Goal: Task Accomplishment & Management: Manage account settings

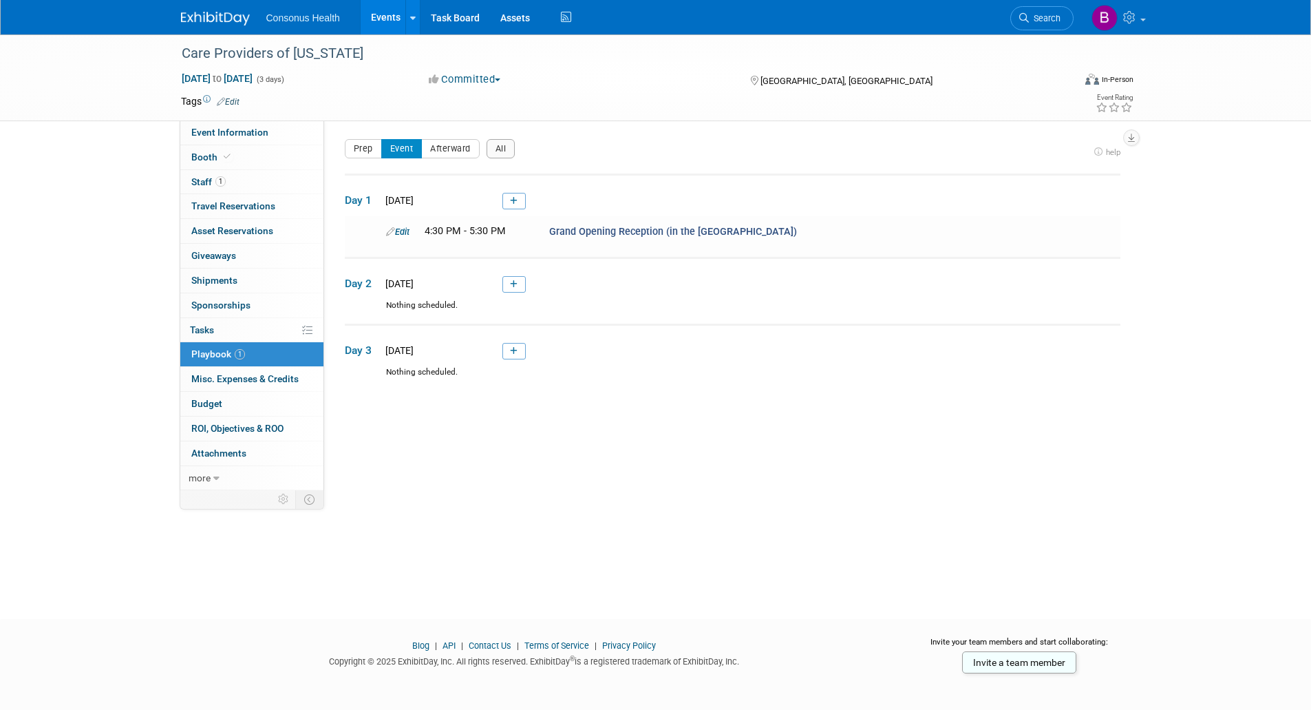
click at [399, 14] on link "Events" at bounding box center [386, 17] width 50 height 34
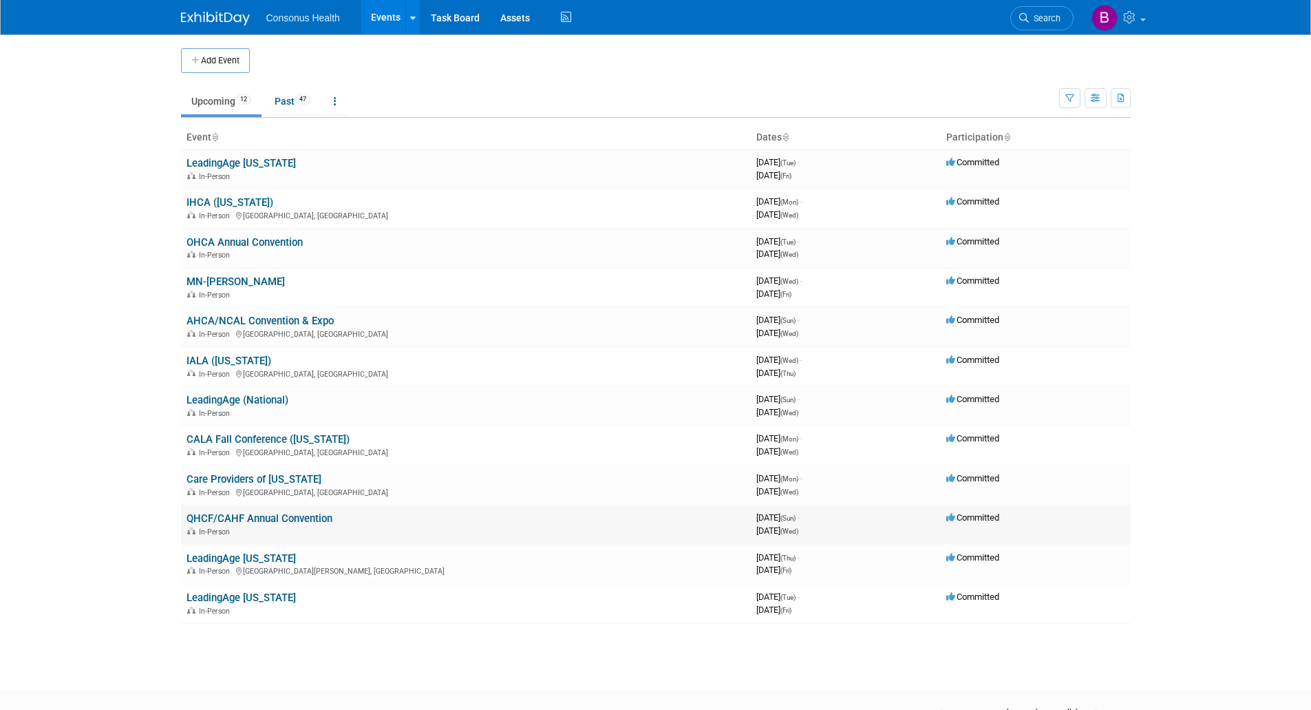
click at [235, 517] on link "QHCF/CAHF Annual Convention" at bounding box center [260, 518] width 146 height 12
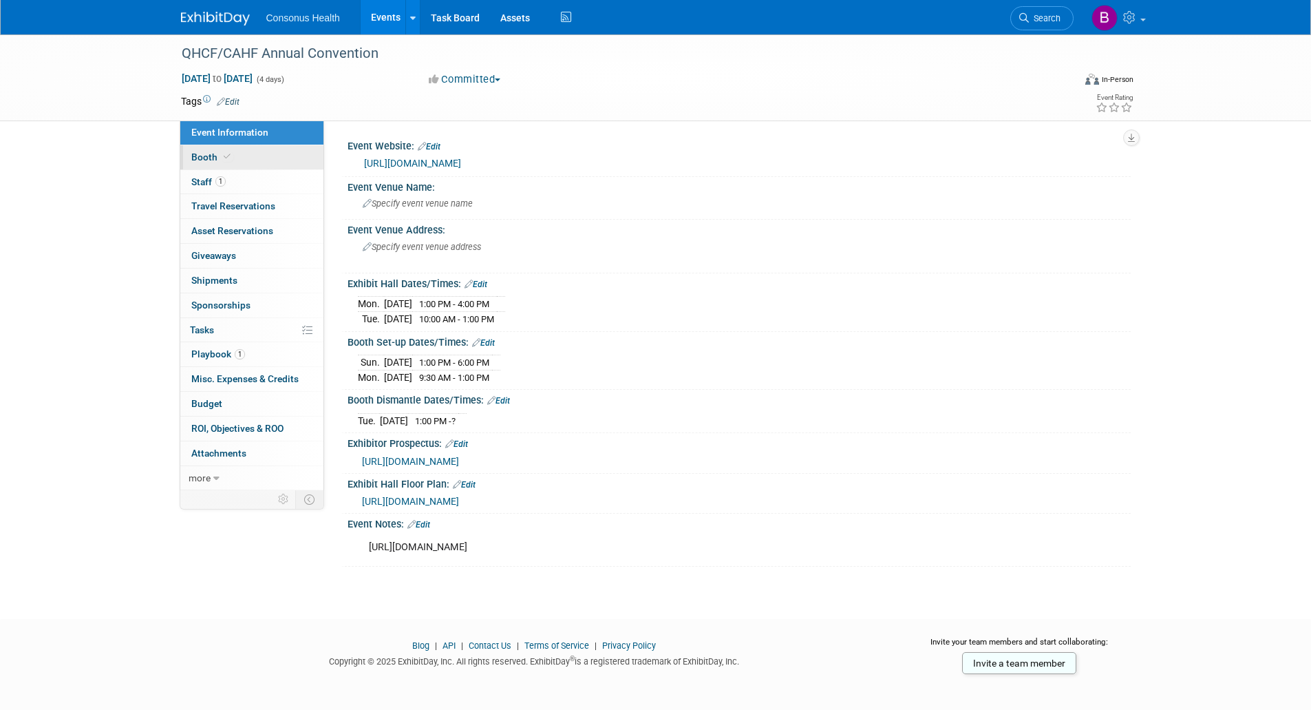
click at [199, 157] on span "Booth" at bounding box center [212, 156] width 42 height 11
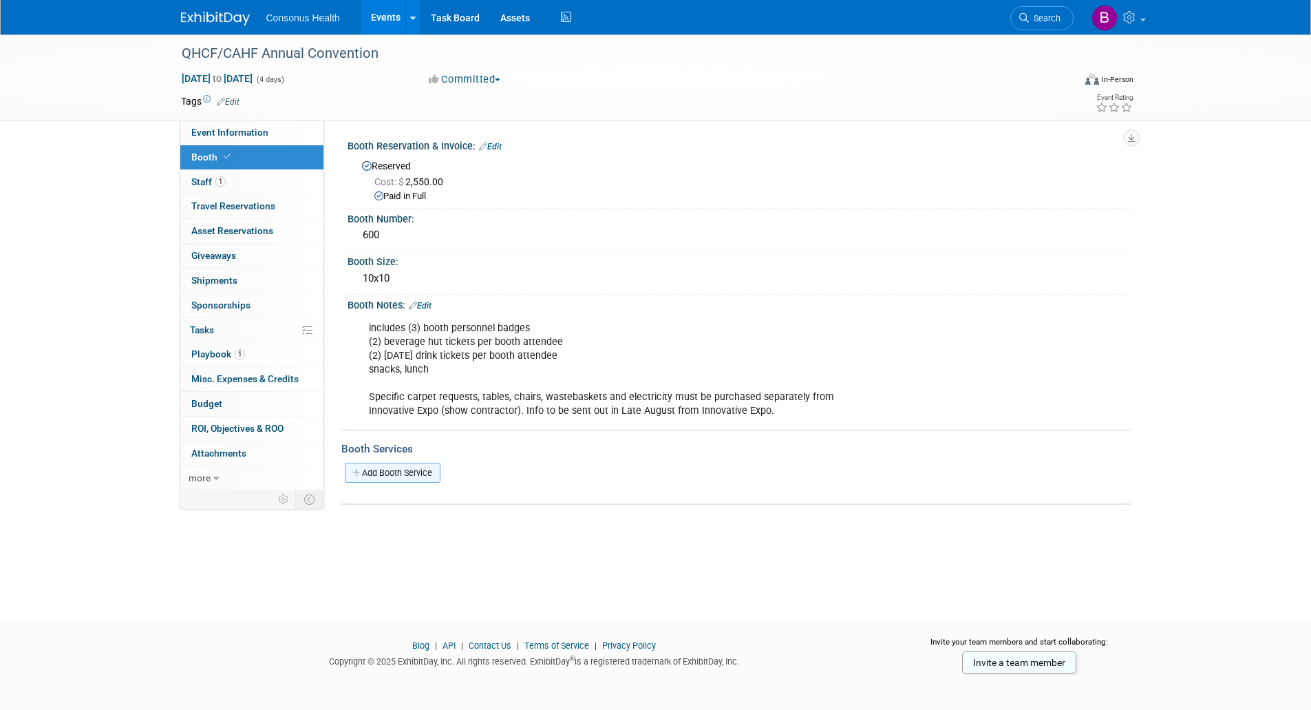
click at [380, 471] on link "Add Booth Service" at bounding box center [393, 473] width 96 height 20
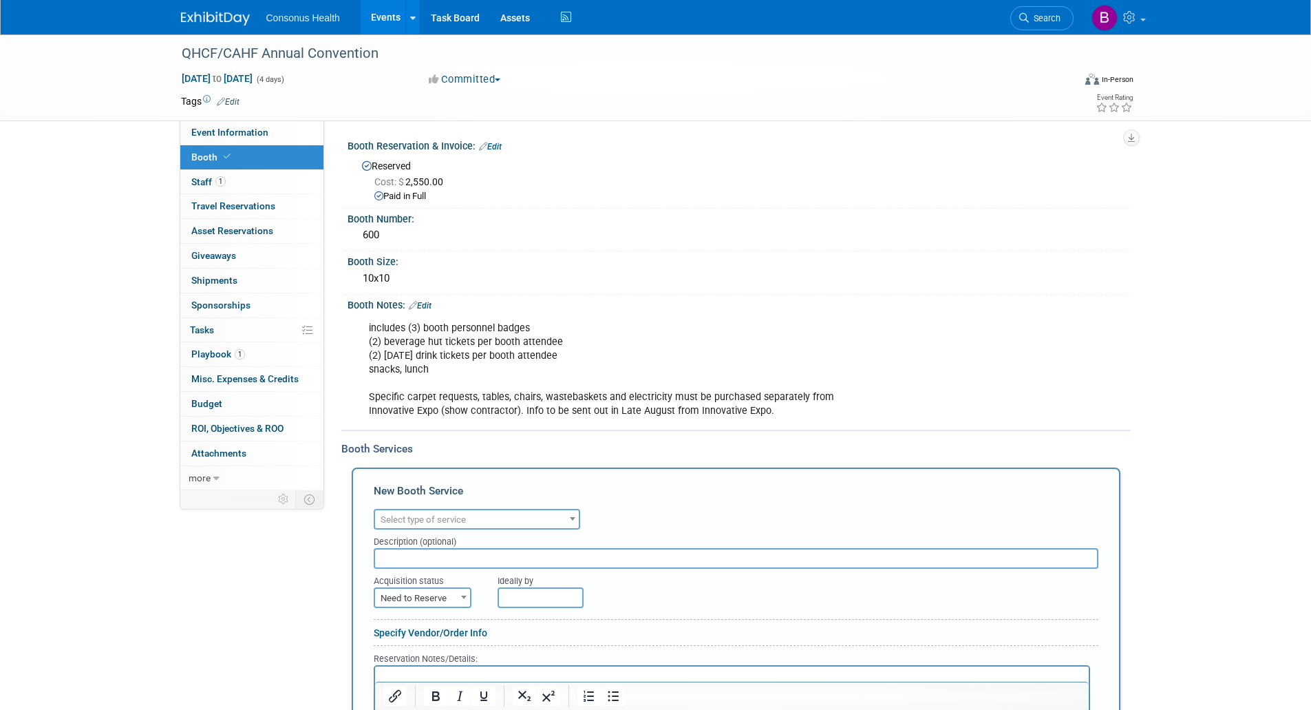
click at [400, 514] on span "Select type of service" at bounding box center [477, 519] width 204 height 19
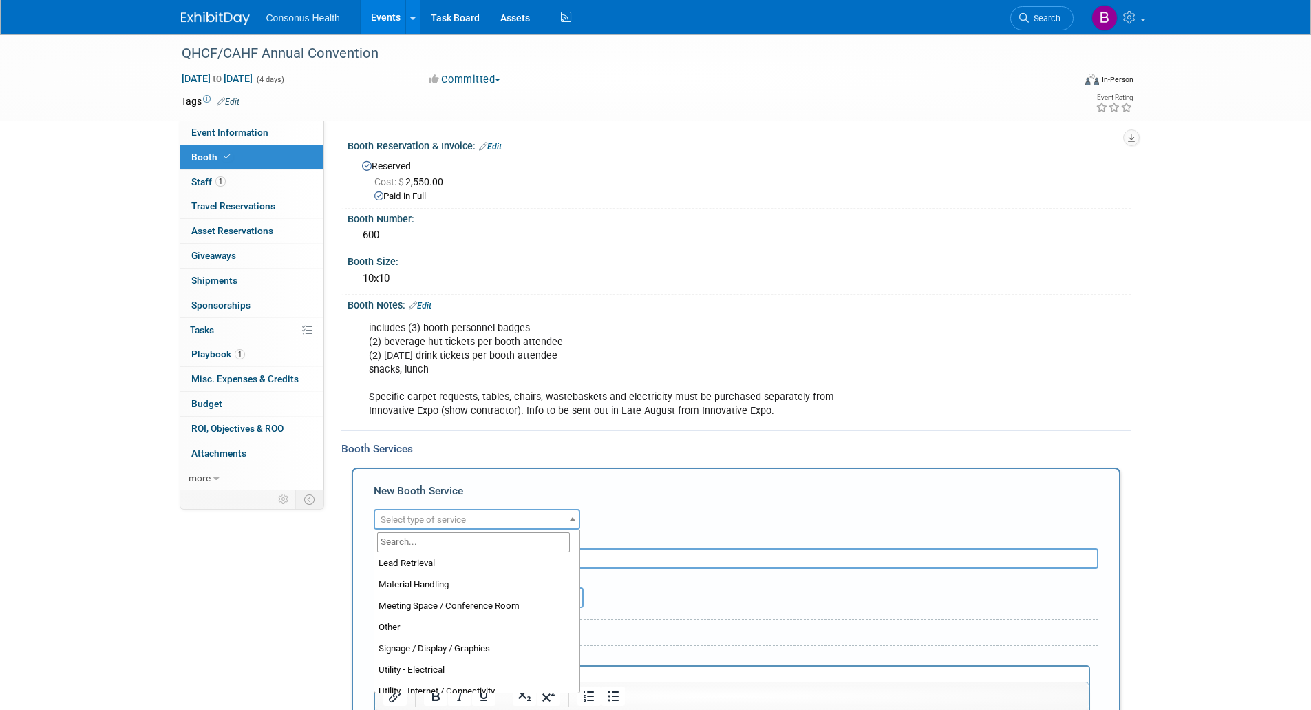
scroll to position [353, 0]
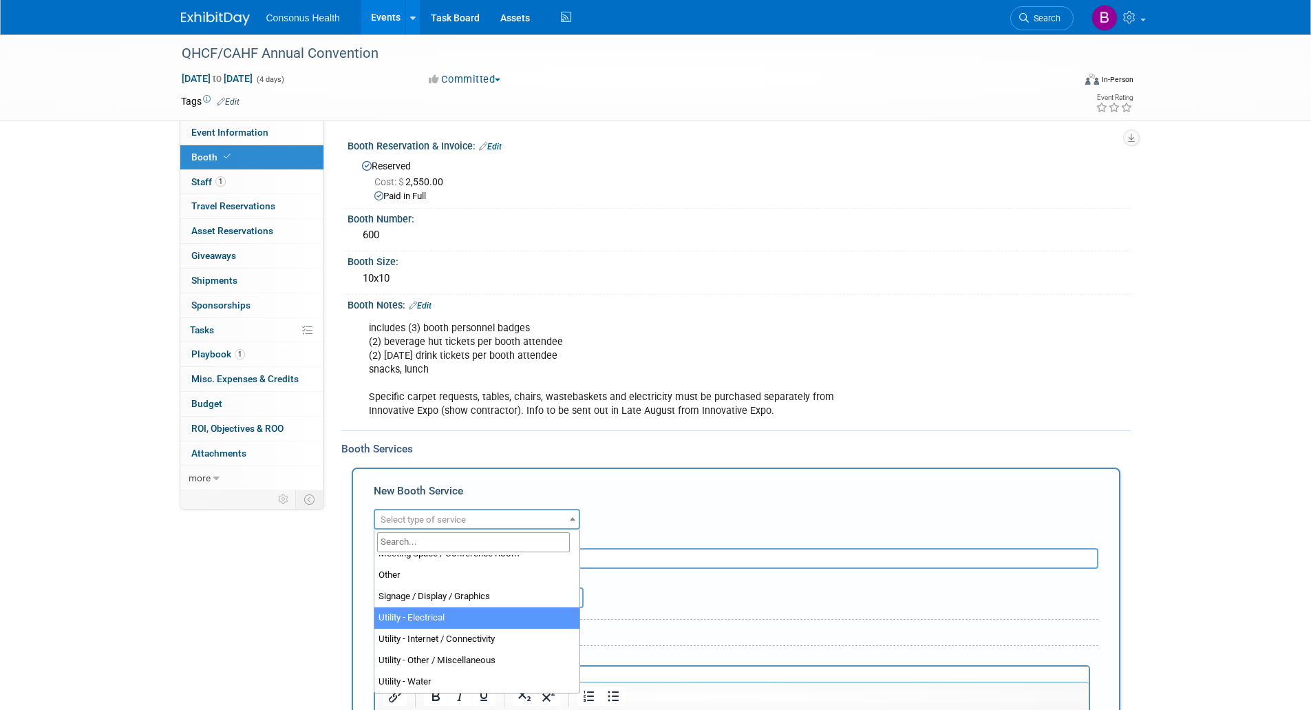
select select "8"
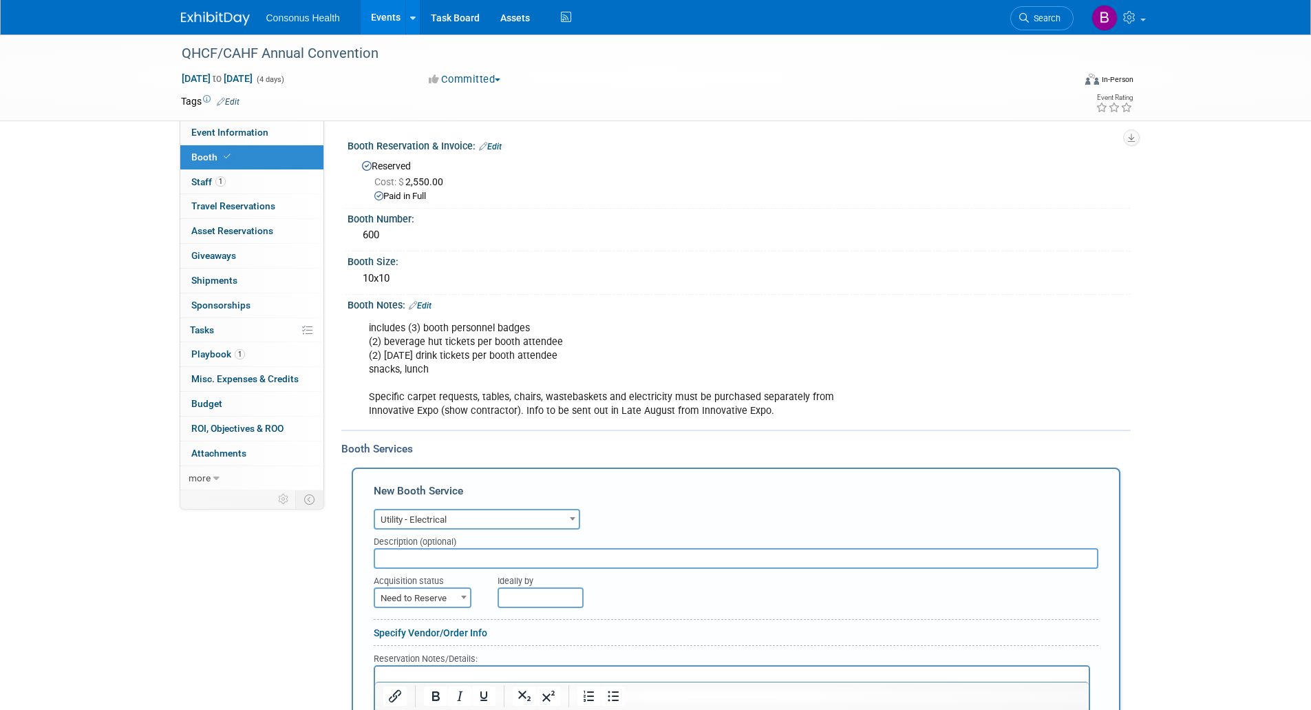
click at [397, 555] on input "text" at bounding box center [736, 558] width 725 height 21
paste input "https://www.expotoolkit.com/expotools/WebForms/Welcome.aspx"
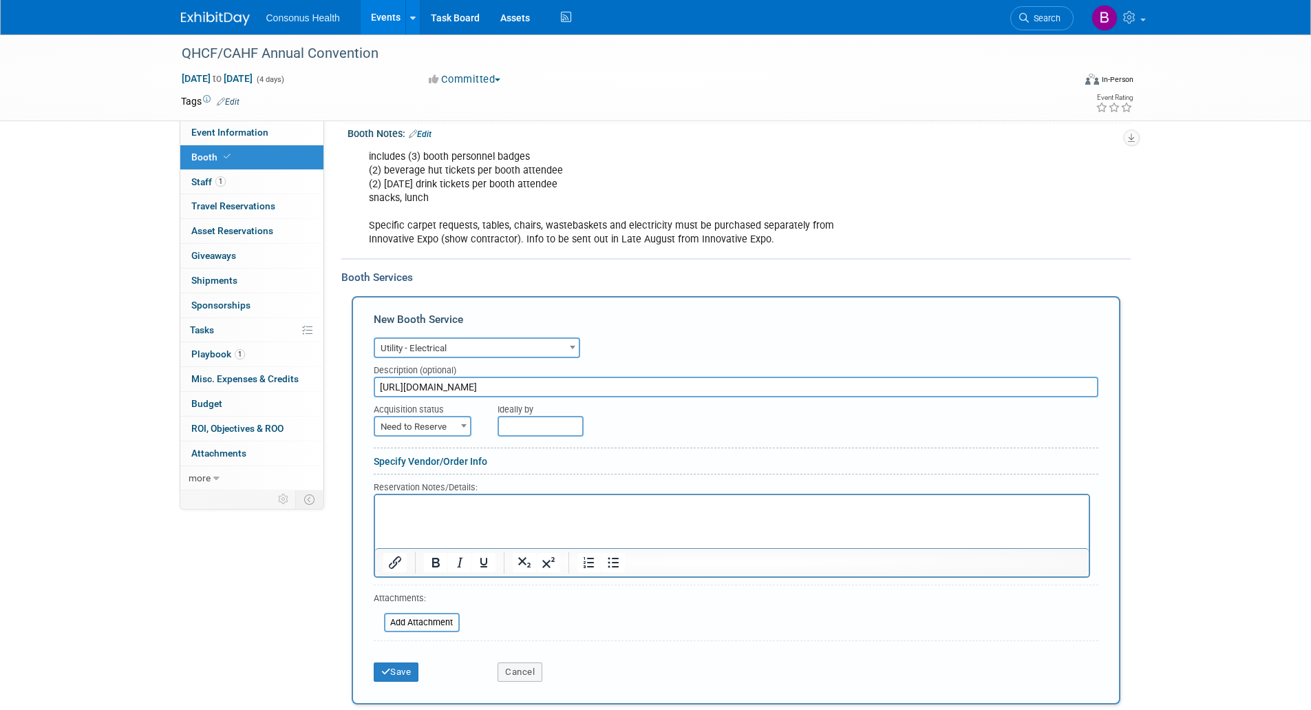
scroll to position [206, 0]
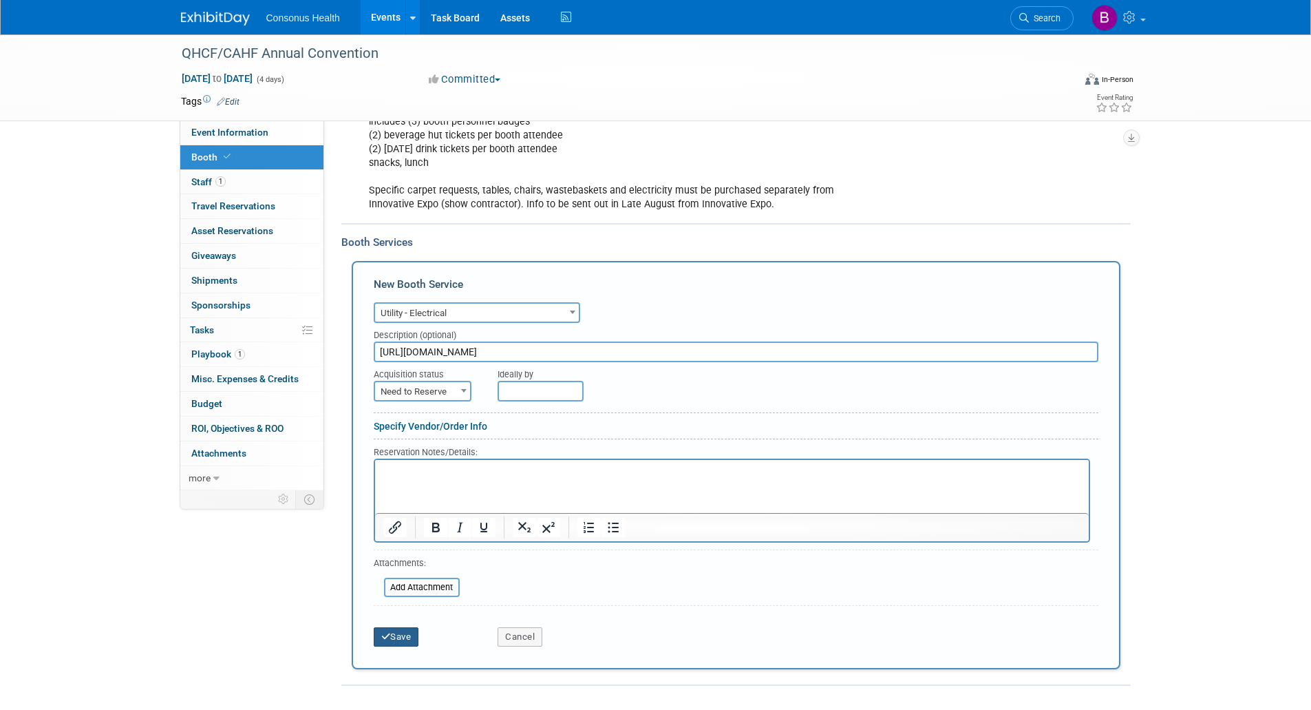
type input "https://www.expotoolkit.com/expotools/WebForms/Welcome.aspx"
click at [394, 633] on button "Save" at bounding box center [396, 636] width 45 height 19
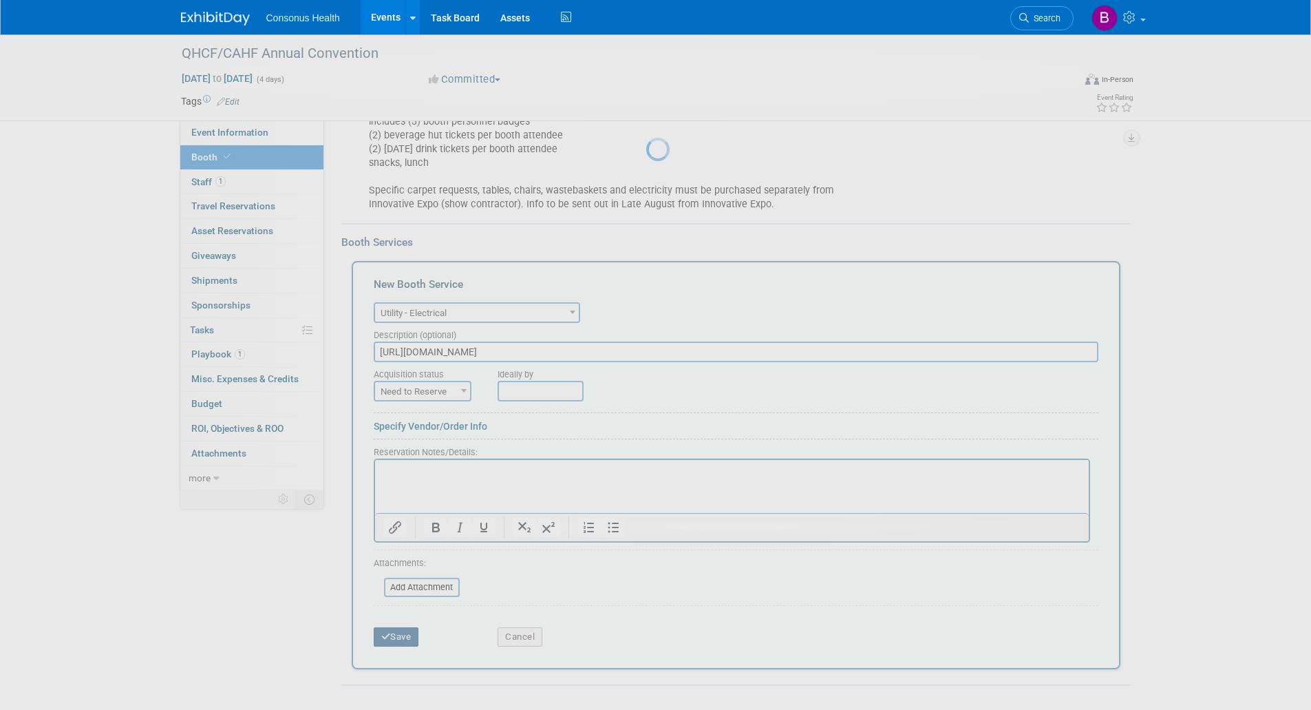
scroll to position [32, 0]
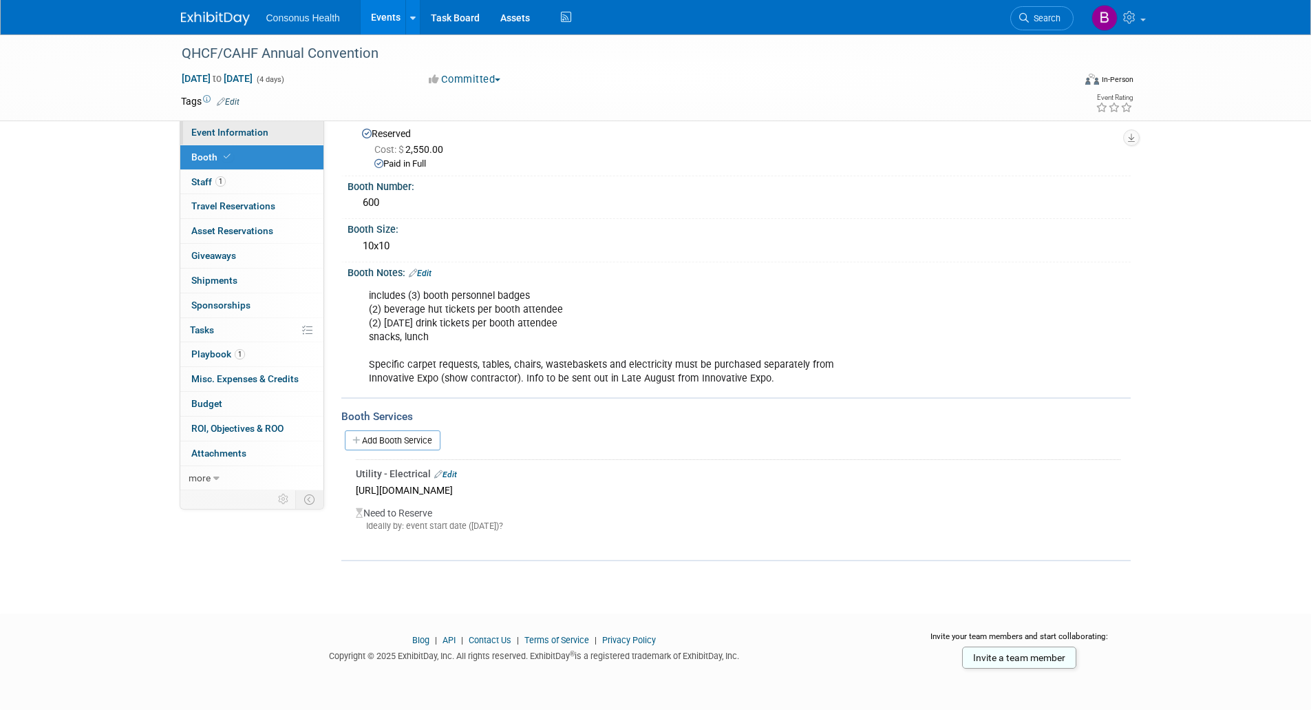
click at [241, 132] on span "Event Information" at bounding box center [229, 132] width 77 height 11
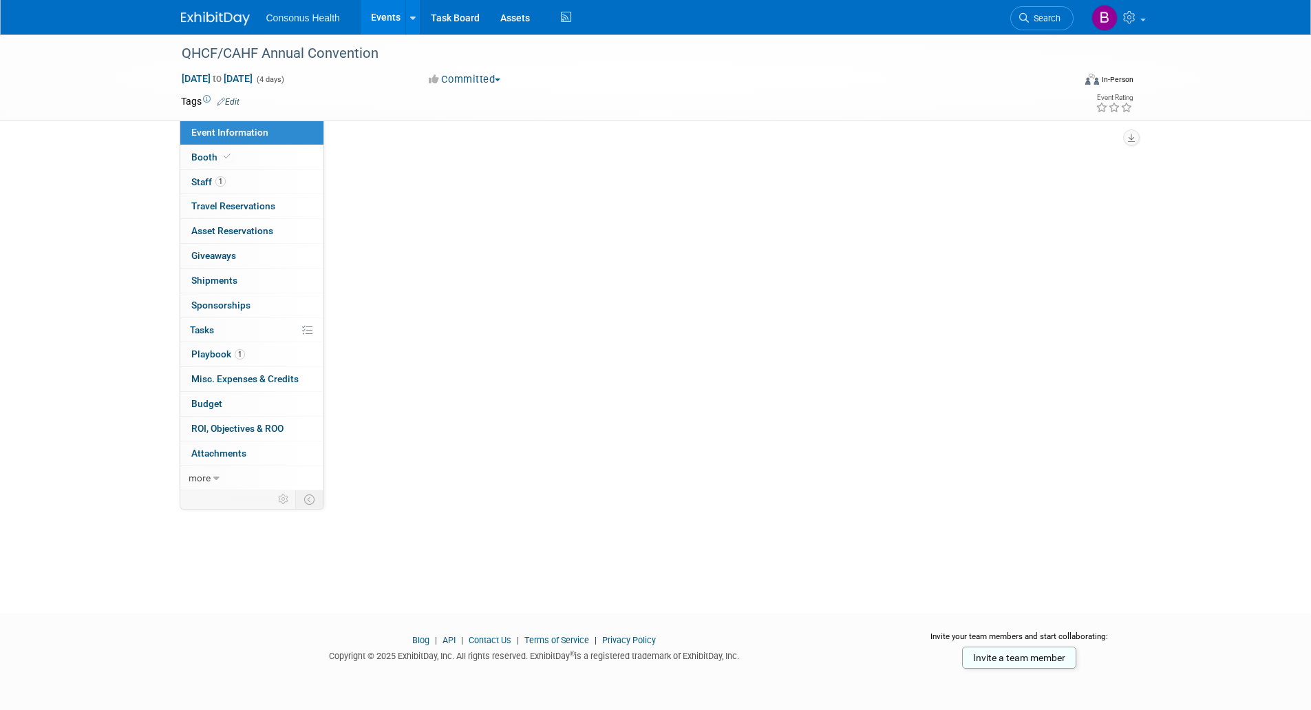
scroll to position [0, 0]
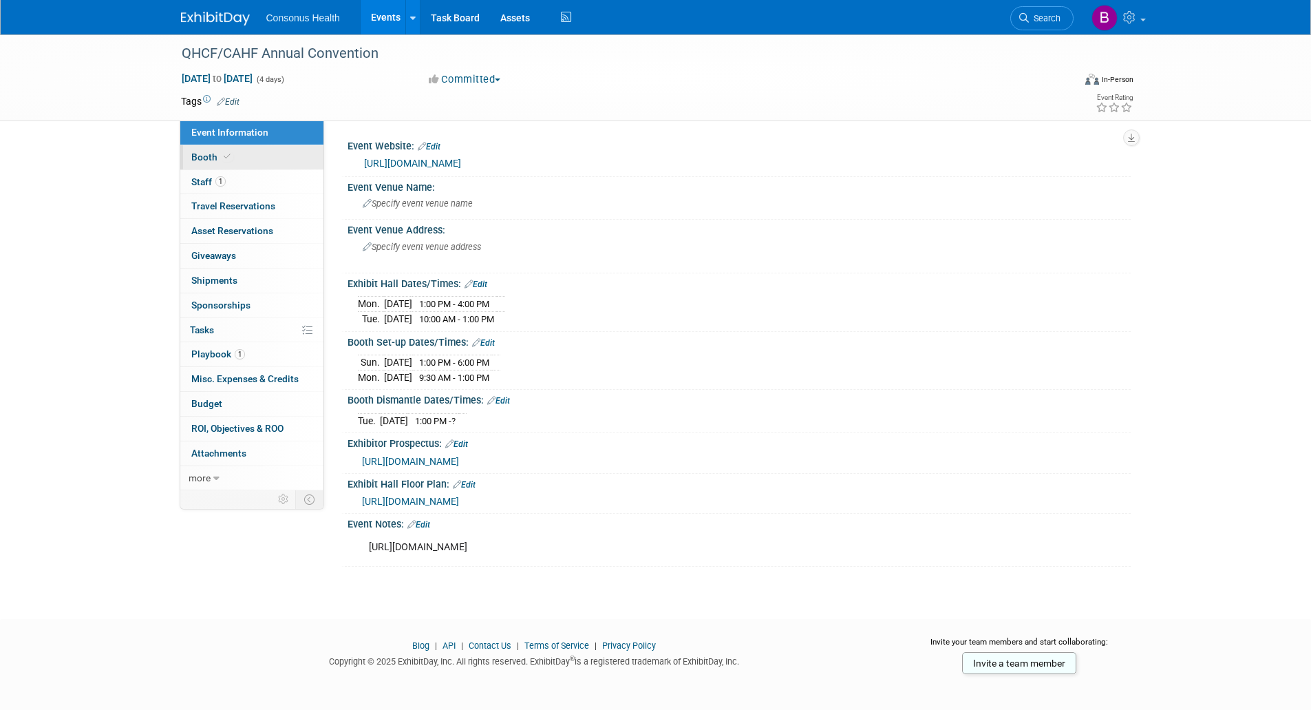
click at [207, 150] on link "Booth" at bounding box center [251, 157] width 143 height 24
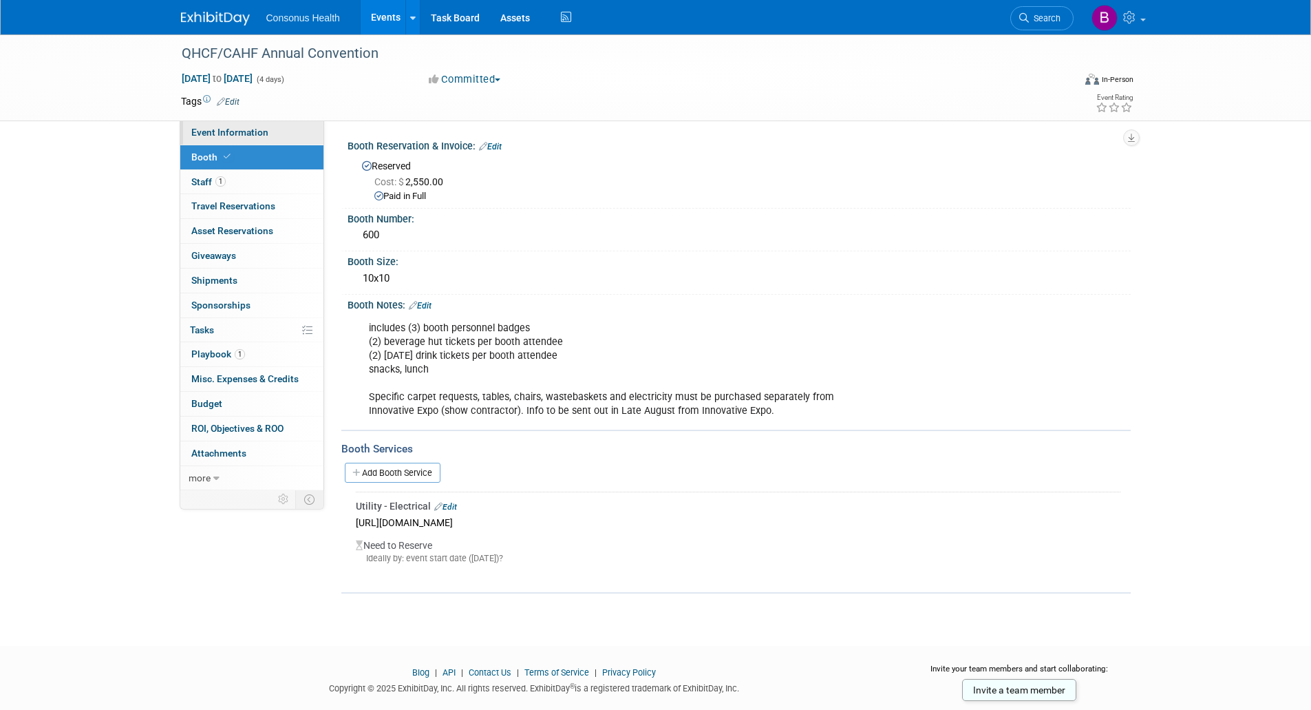
click at [204, 130] on span "Event Information" at bounding box center [229, 132] width 77 height 11
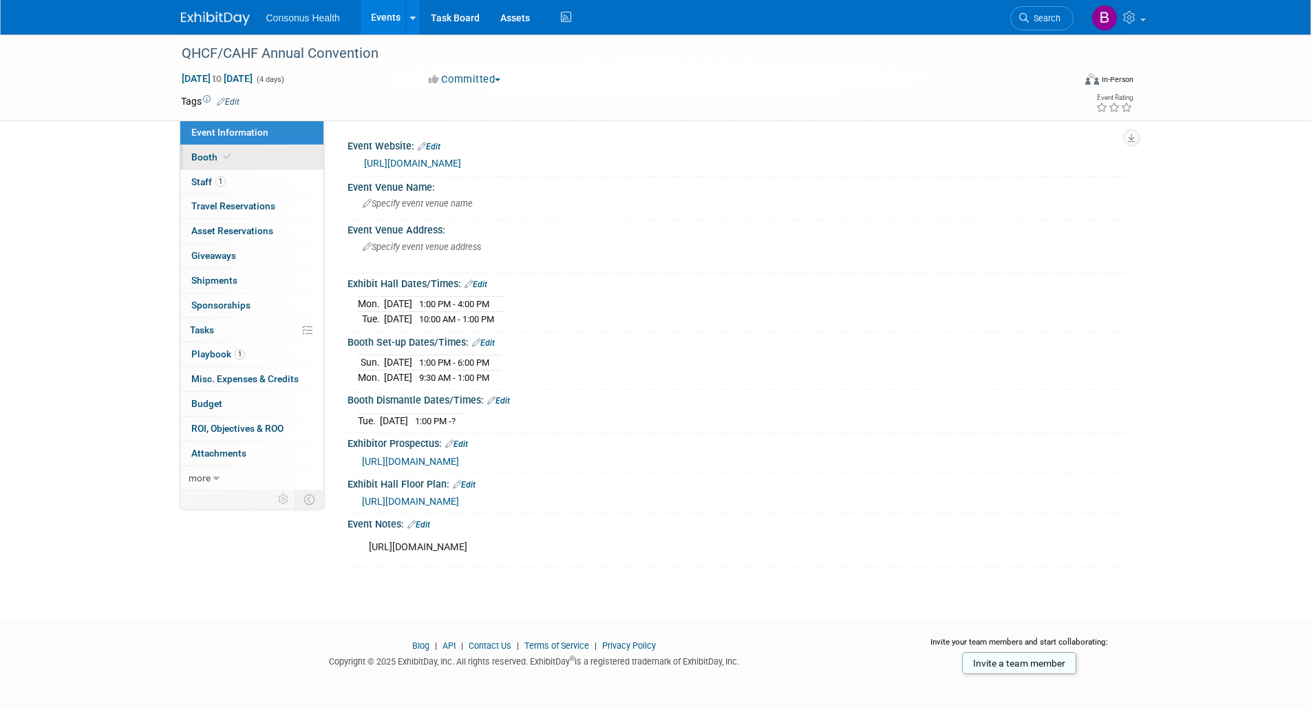
click at [200, 159] on span "Booth" at bounding box center [212, 156] width 42 height 11
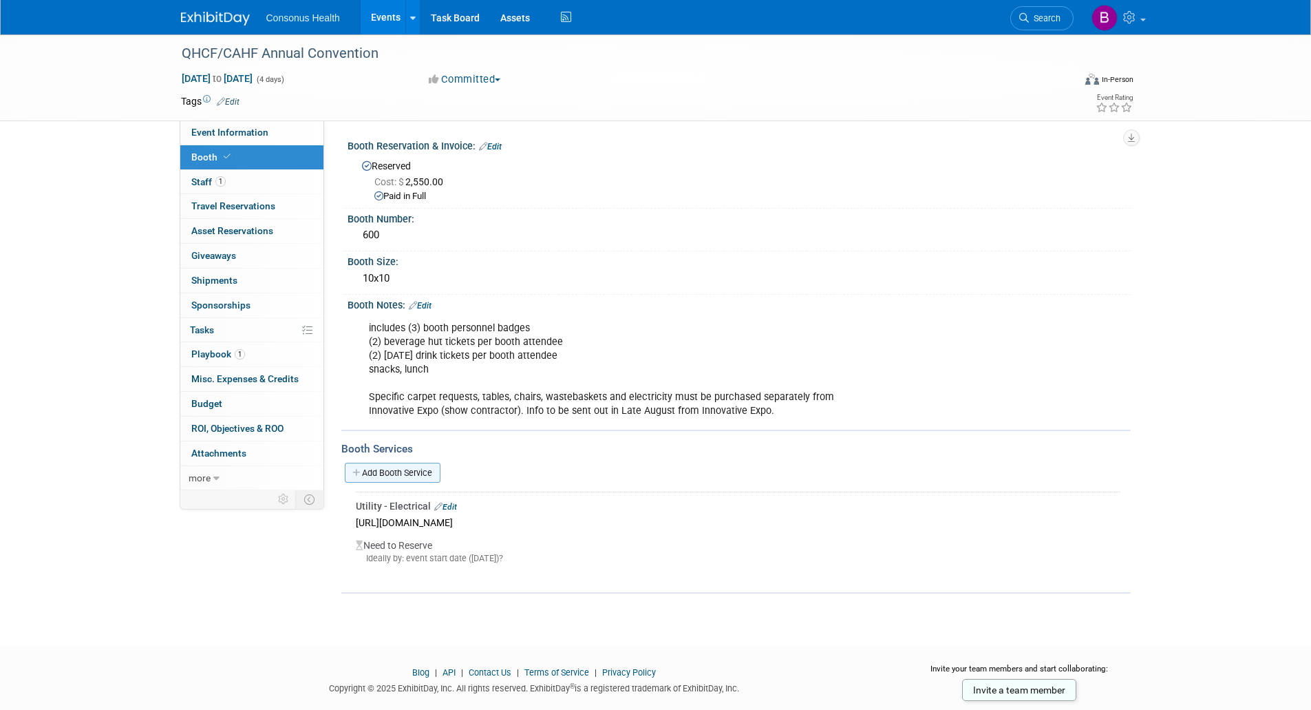
click at [388, 468] on link "Add Booth Service" at bounding box center [393, 473] width 96 height 20
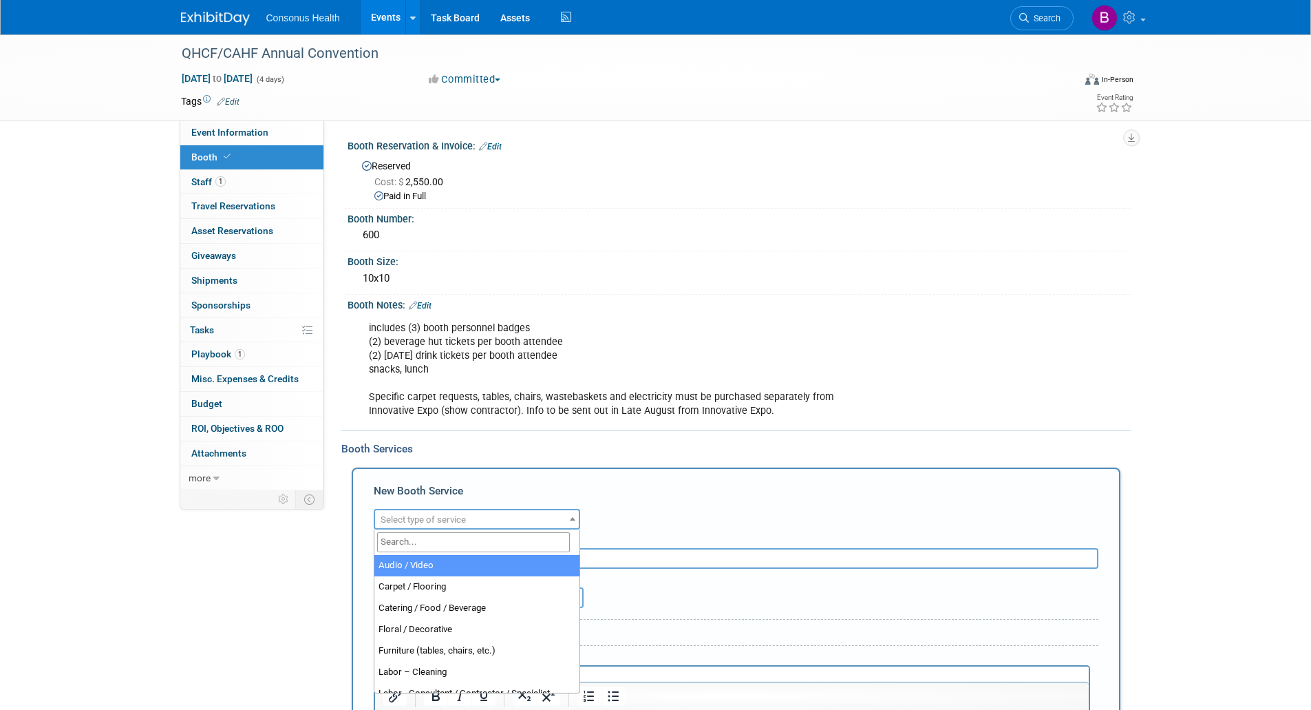
click at [401, 515] on span "Select type of service" at bounding box center [423, 519] width 85 height 10
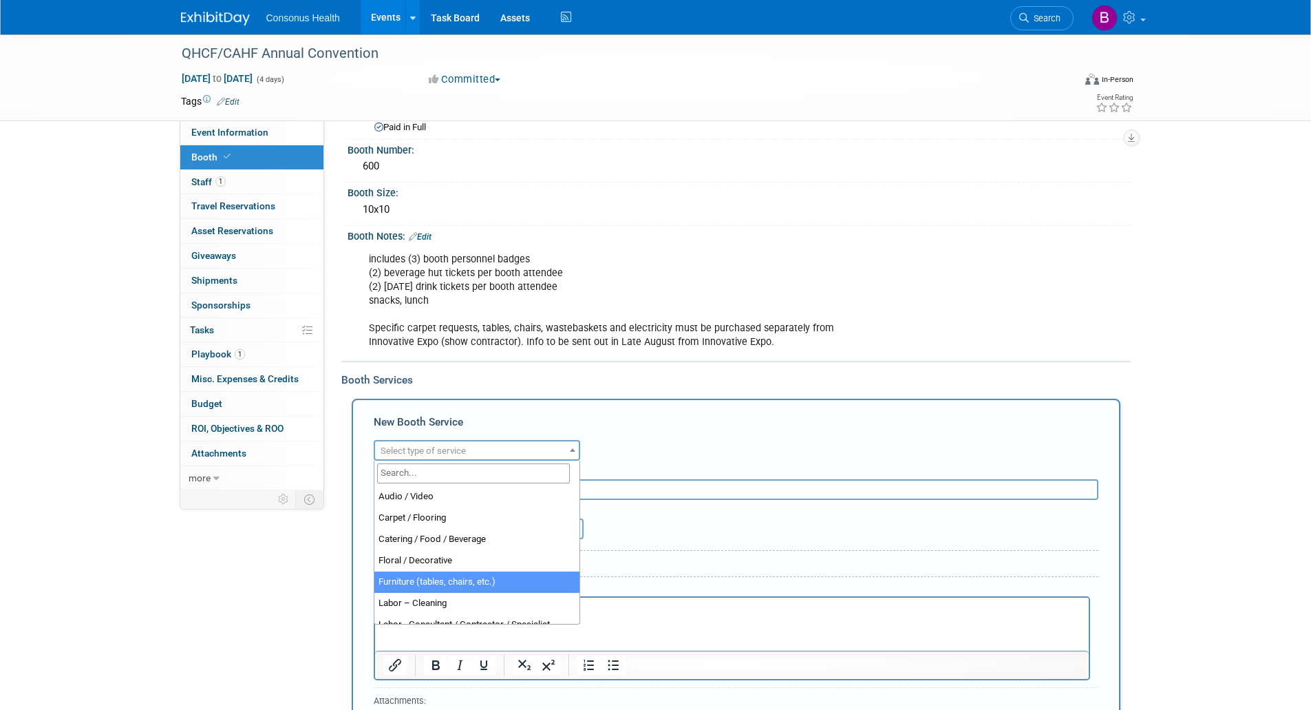
select select "6"
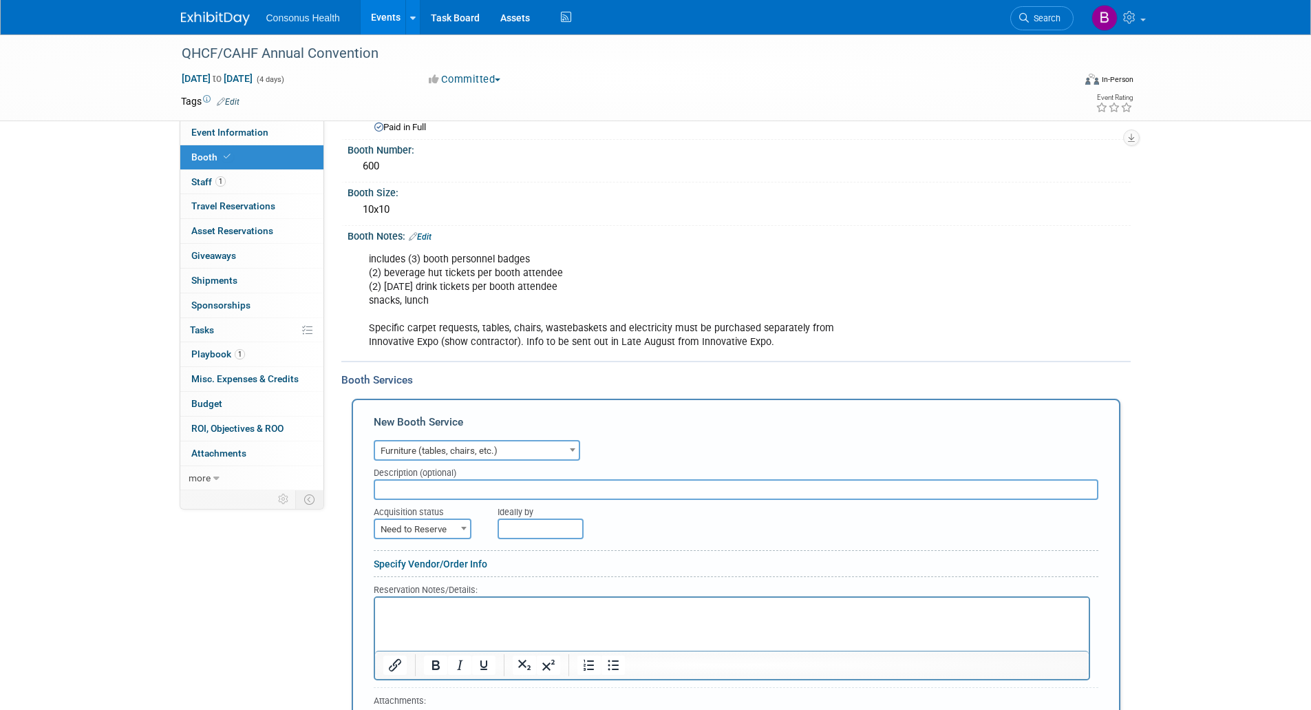
click at [387, 488] on input "text" at bounding box center [736, 489] width 725 height 21
type input "(1) Chair"
click at [448, 530] on span "Need to Reserve" at bounding box center [422, 529] width 95 height 19
select select "2"
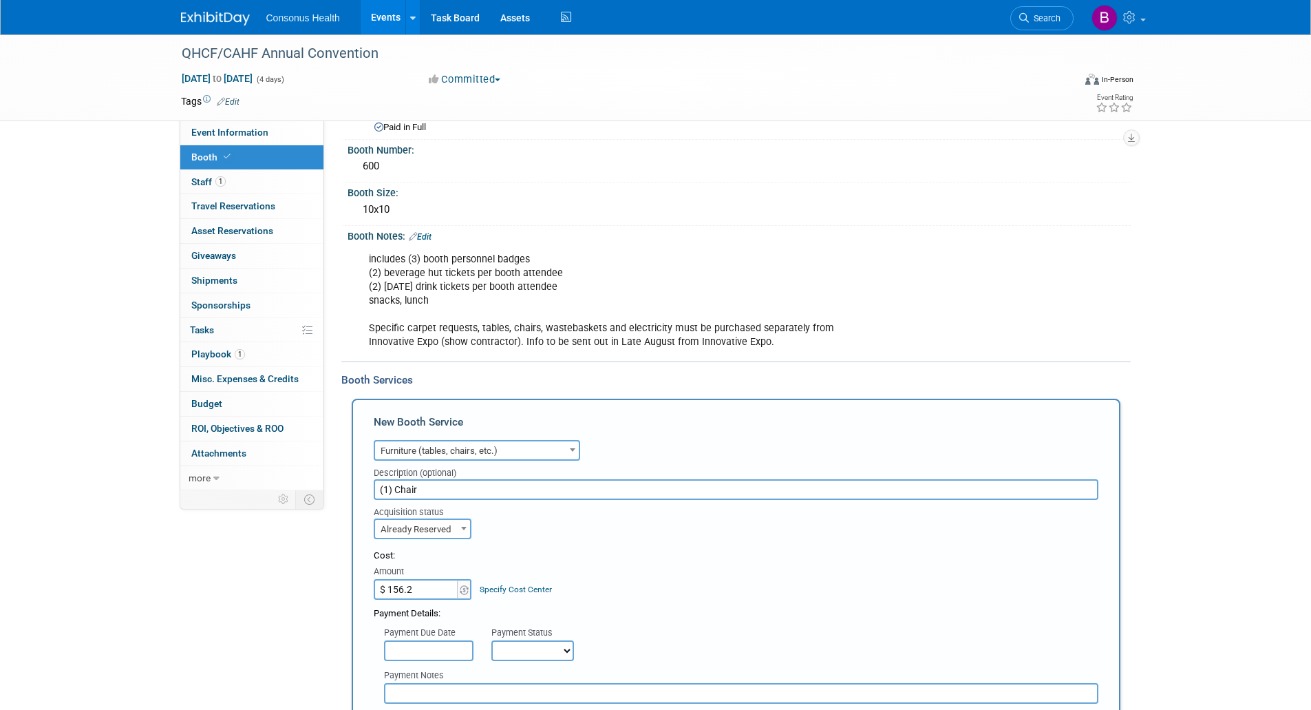
type input "$ 156.23"
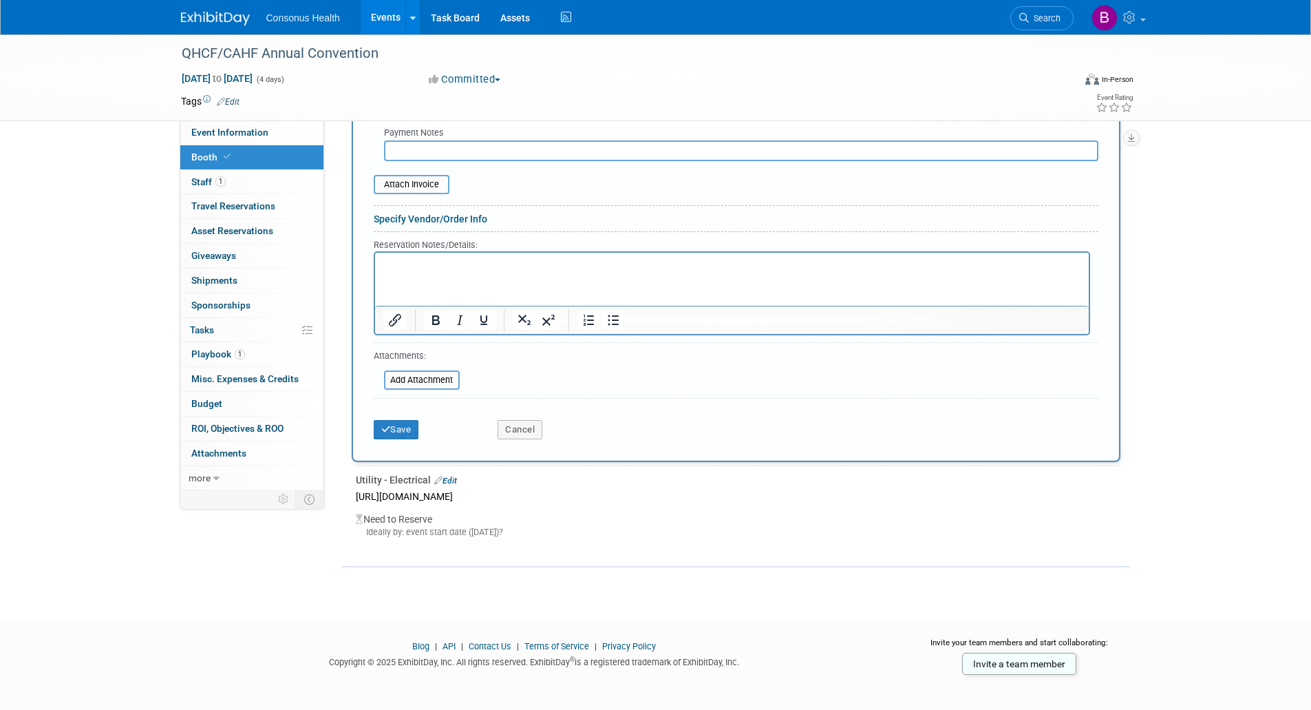
scroll to position [618, 0]
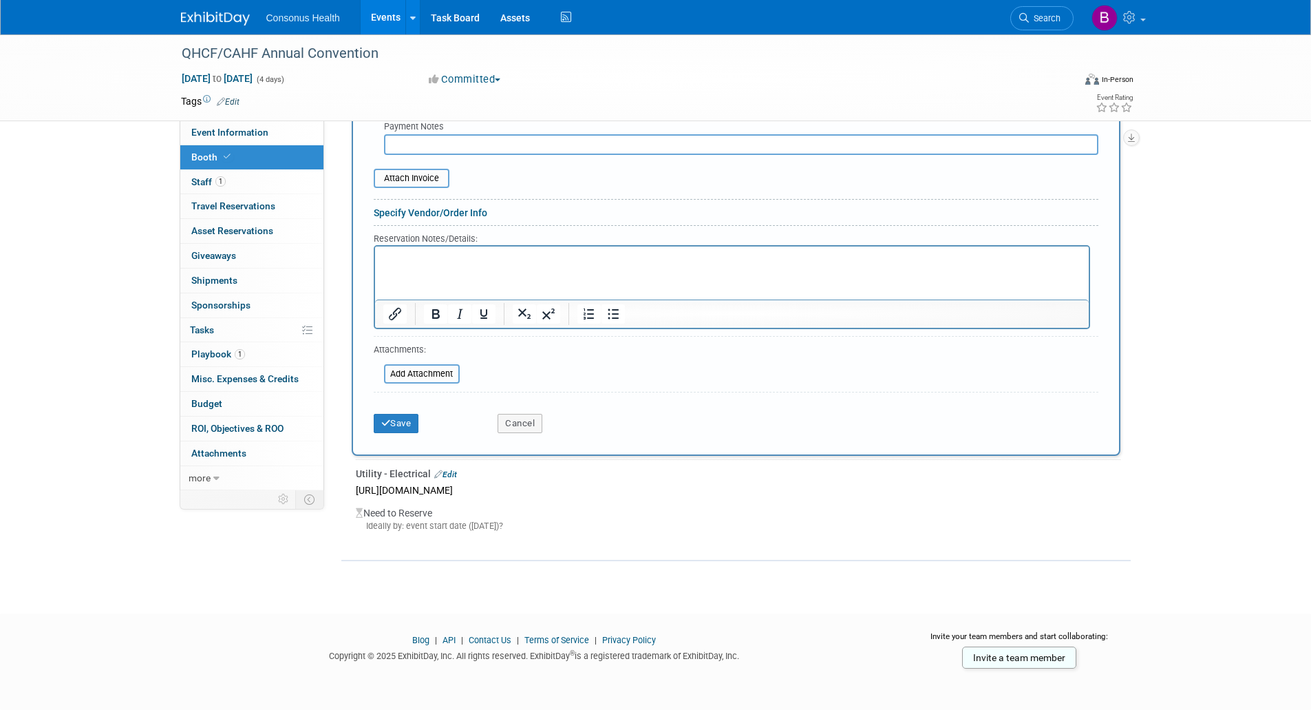
click at [401, 412] on div "Save" at bounding box center [425, 419] width 125 height 28
click at [401, 423] on button "Save" at bounding box center [396, 423] width 45 height 19
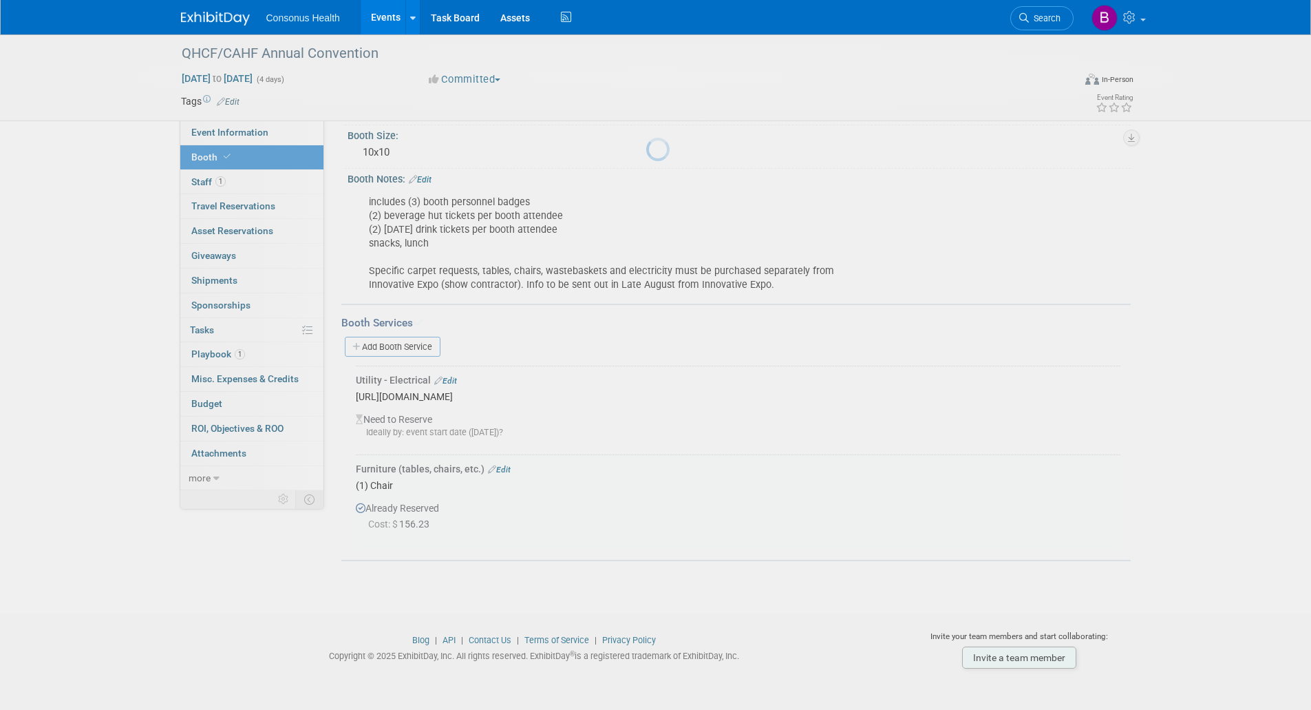
scroll to position [126, 0]
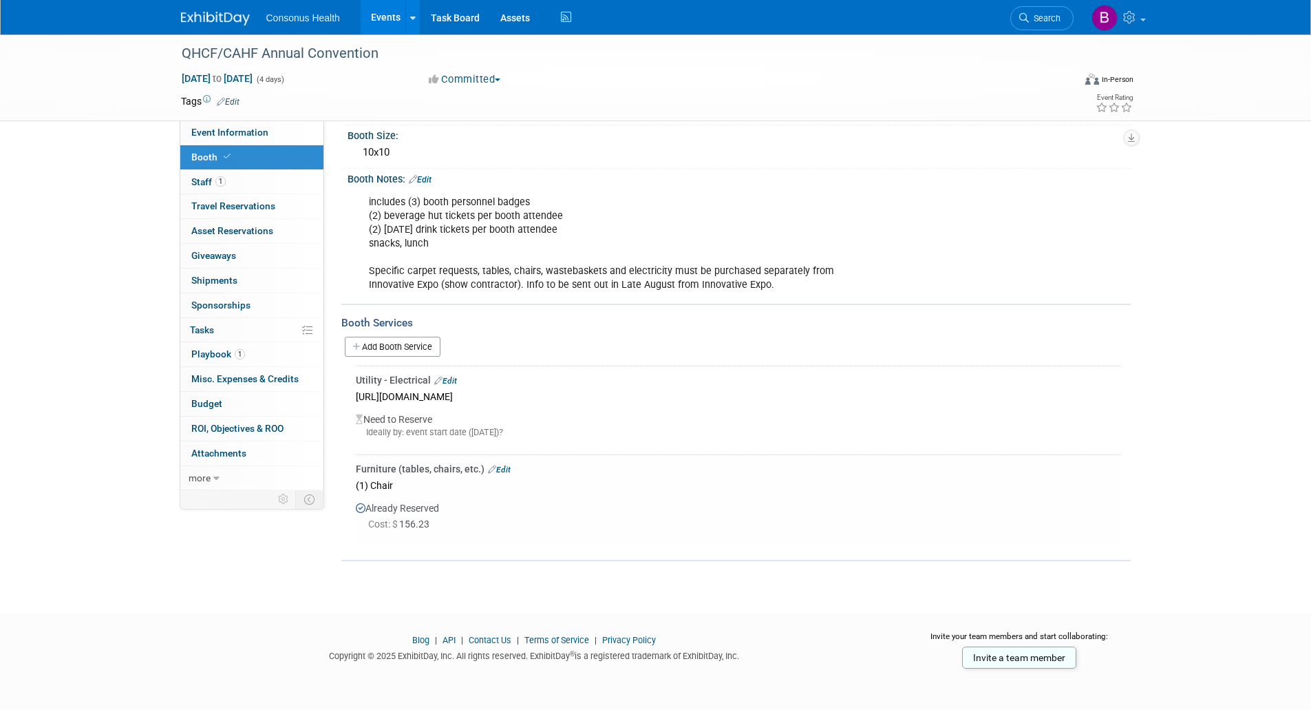
click at [449, 379] on link "Edit" at bounding box center [445, 381] width 23 height 10
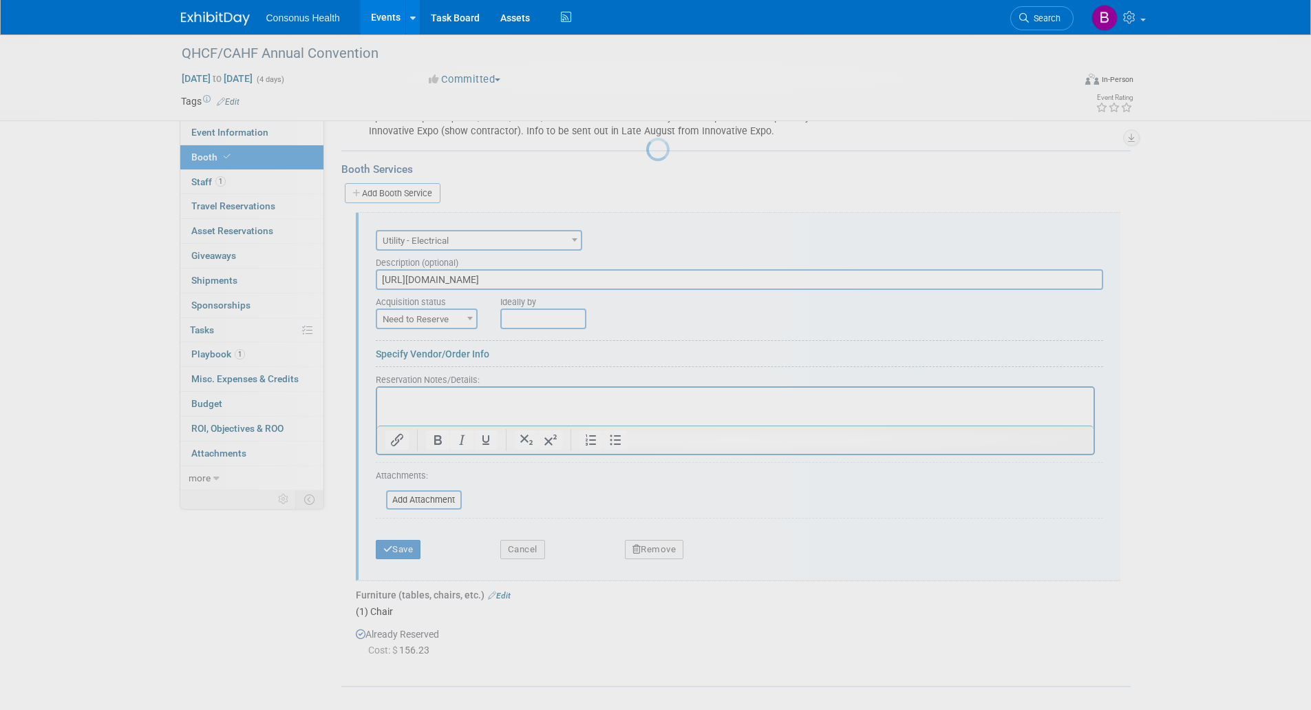
scroll to position [0, 0]
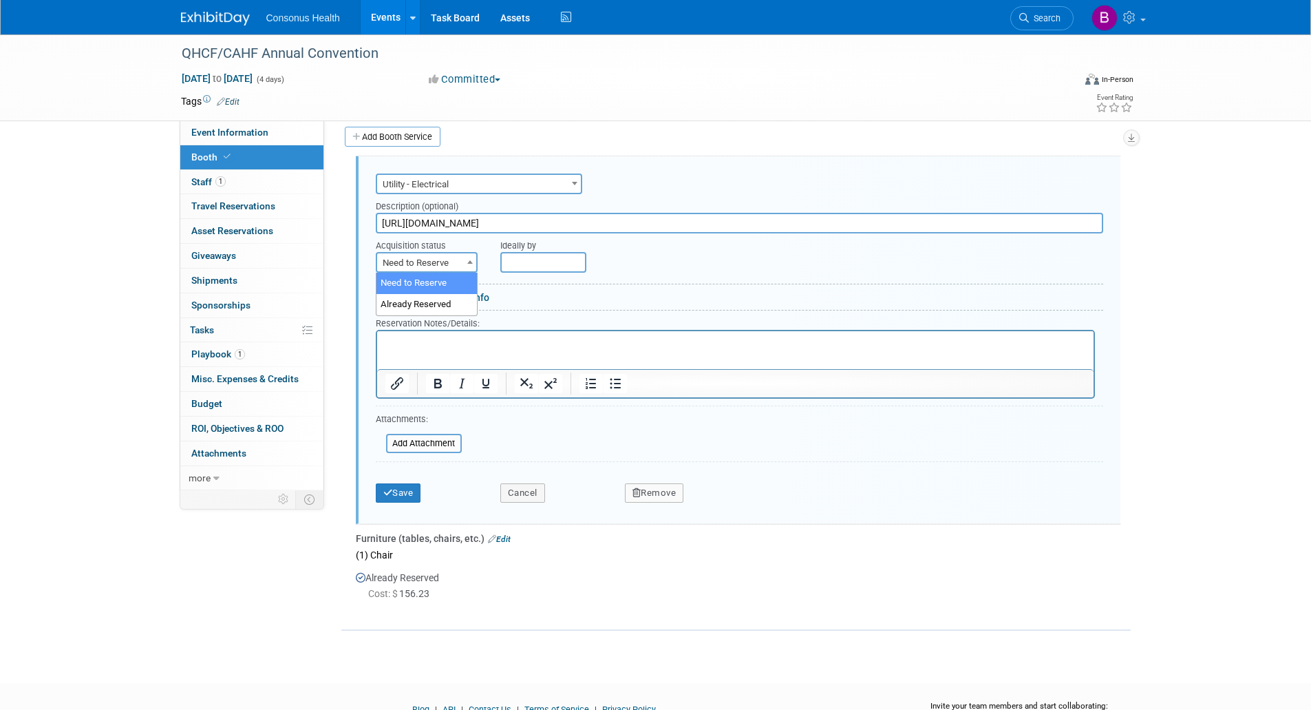
click at [464, 259] on span at bounding box center [470, 262] width 14 height 18
select select "2"
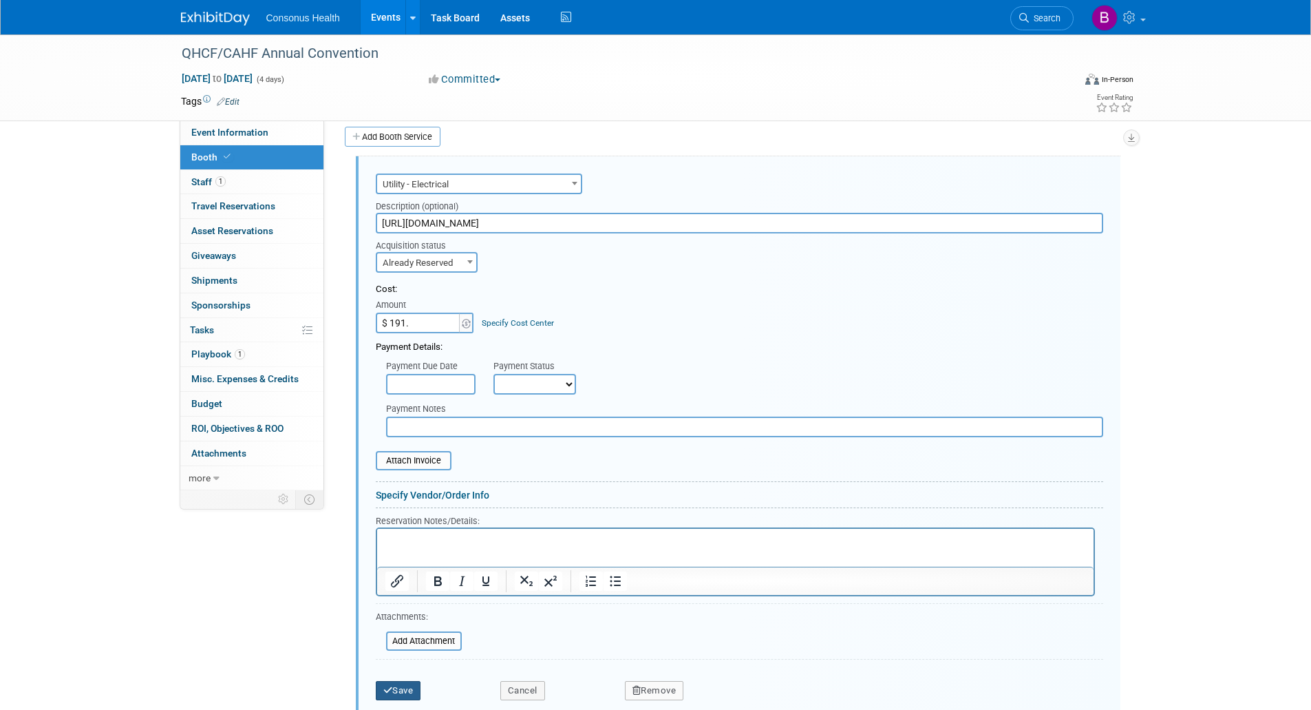
type input "$ 191.00"
click at [394, 691] on button "Save" at bounding box center [398, 690] width 45 height 19
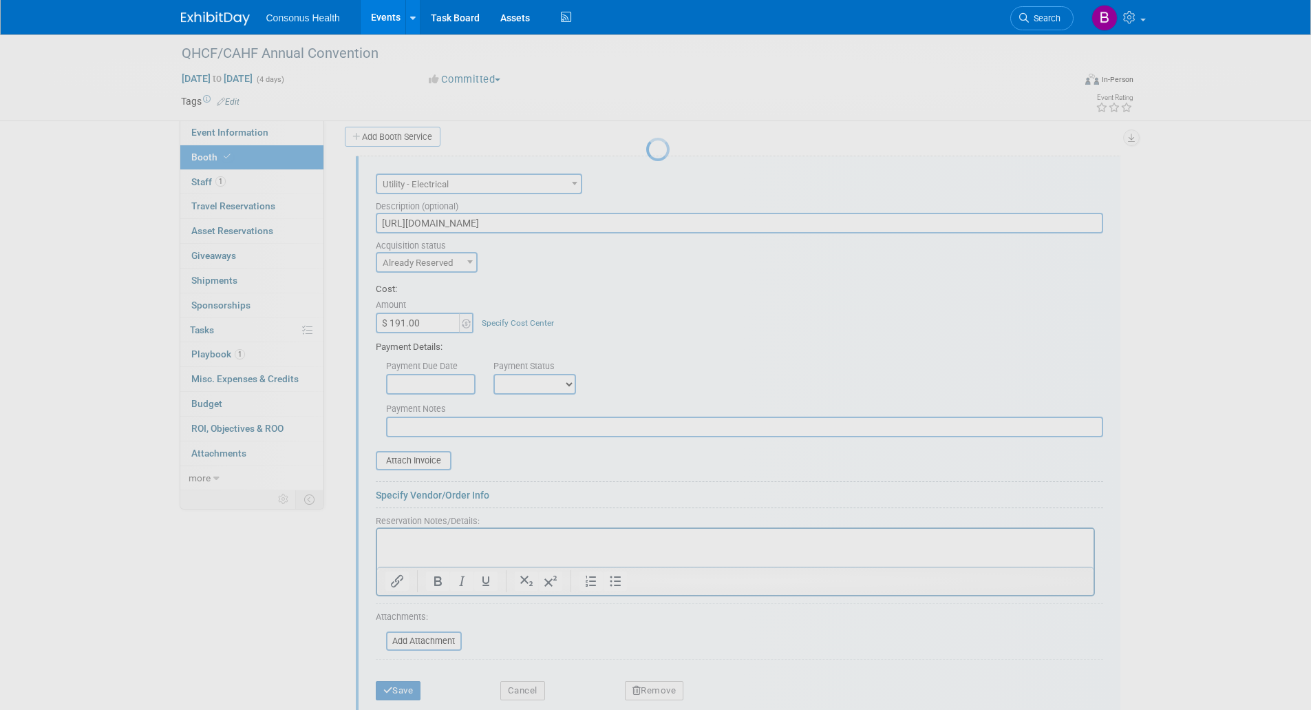
scroll to position [131, 0]
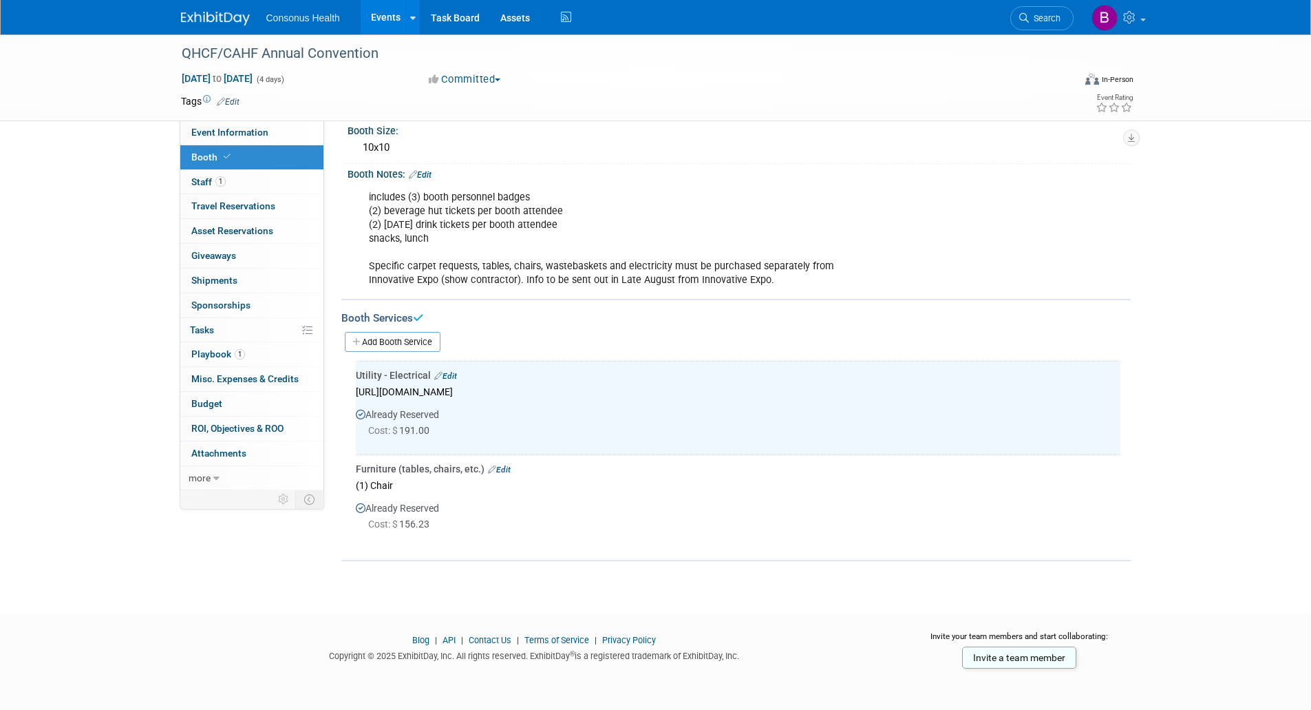
click at [384, 18] on link "Events" at bounding box center [386, 17] width 50 height 34
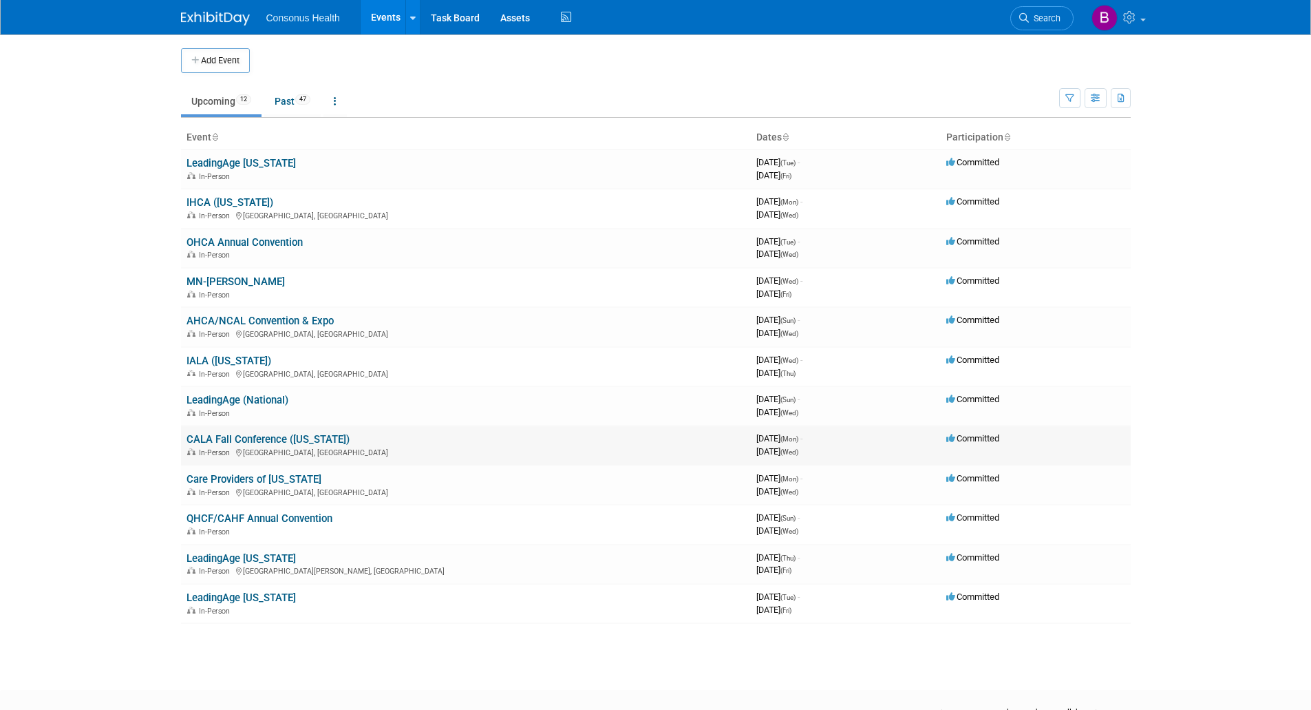
click at [241, 434] on link "CALA Fall Conference ([US_STATE])" at bounding box center [268, 439] width 163 height 12
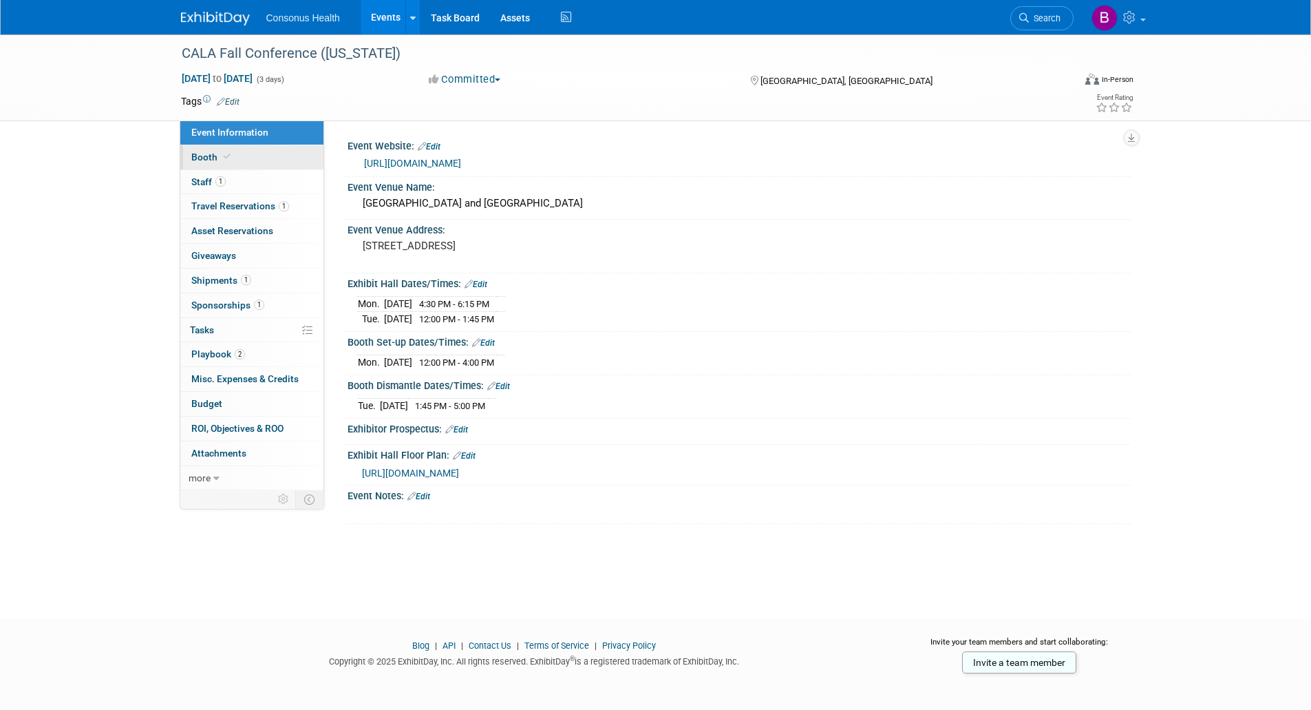
click at [206, 157] on span "Booth" at bounding box center [212, 156] width 42 height 11
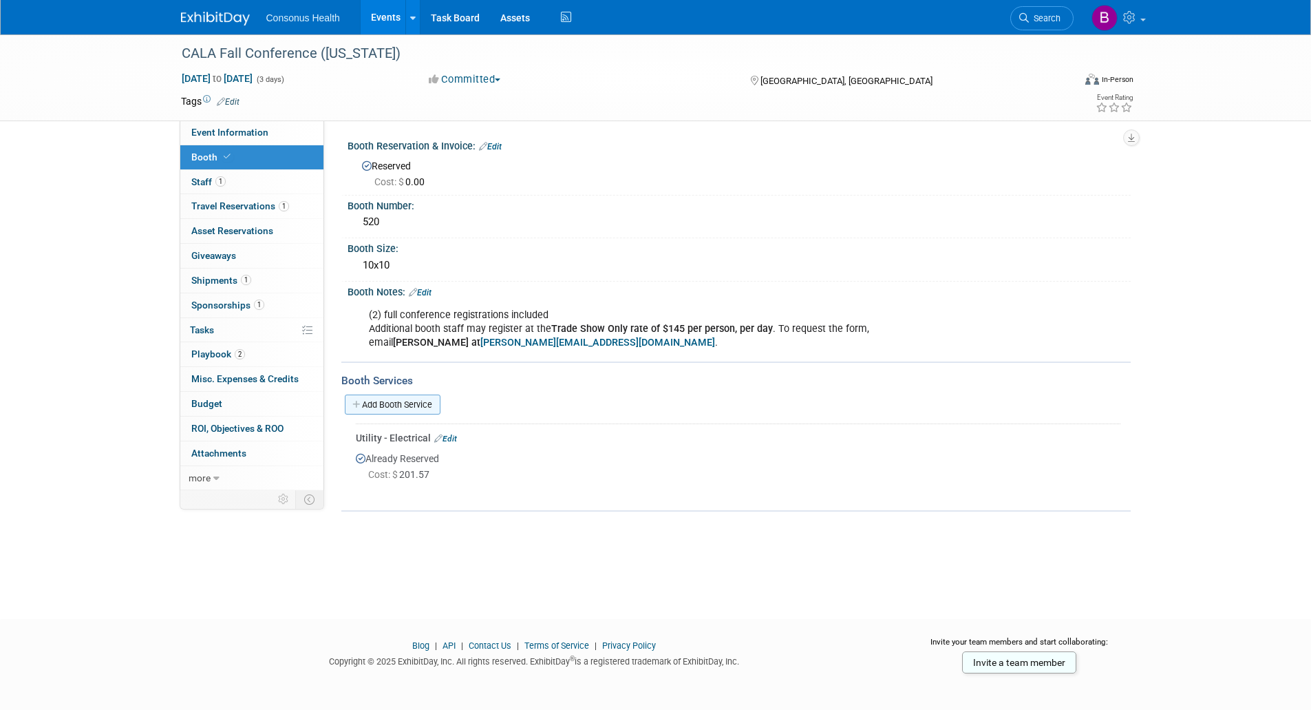
click at [391, 401] on link "Add Booth Service" at bounding box center [393, 404] width 96 height 20
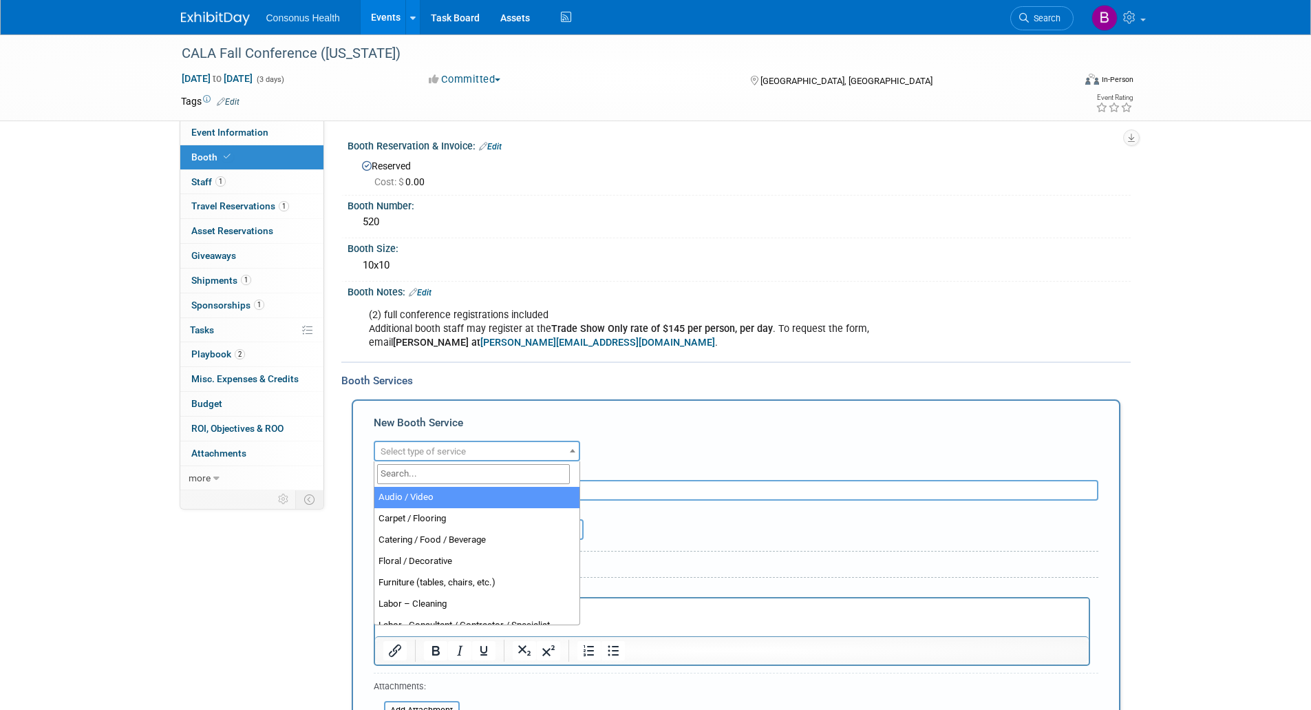
click at [416, 456] on span "Select type of service" at bounding box center [423, 451] width 85 height 10
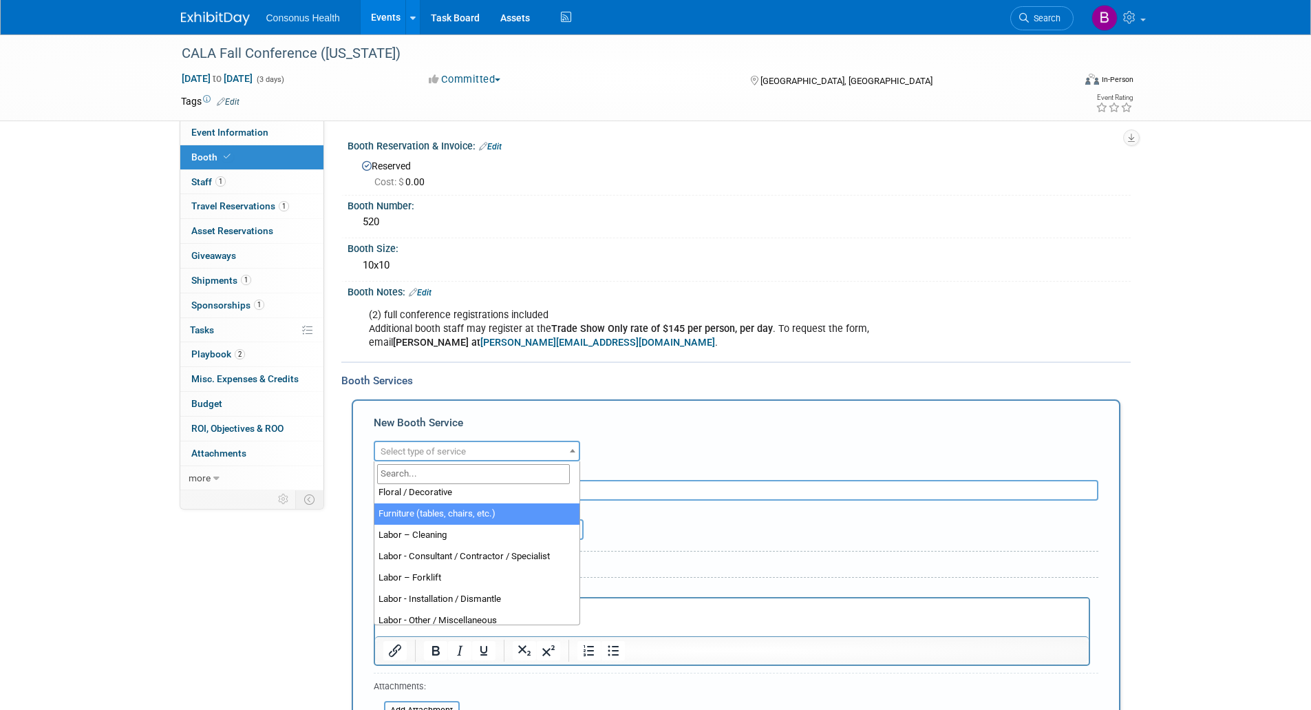
select select "6"
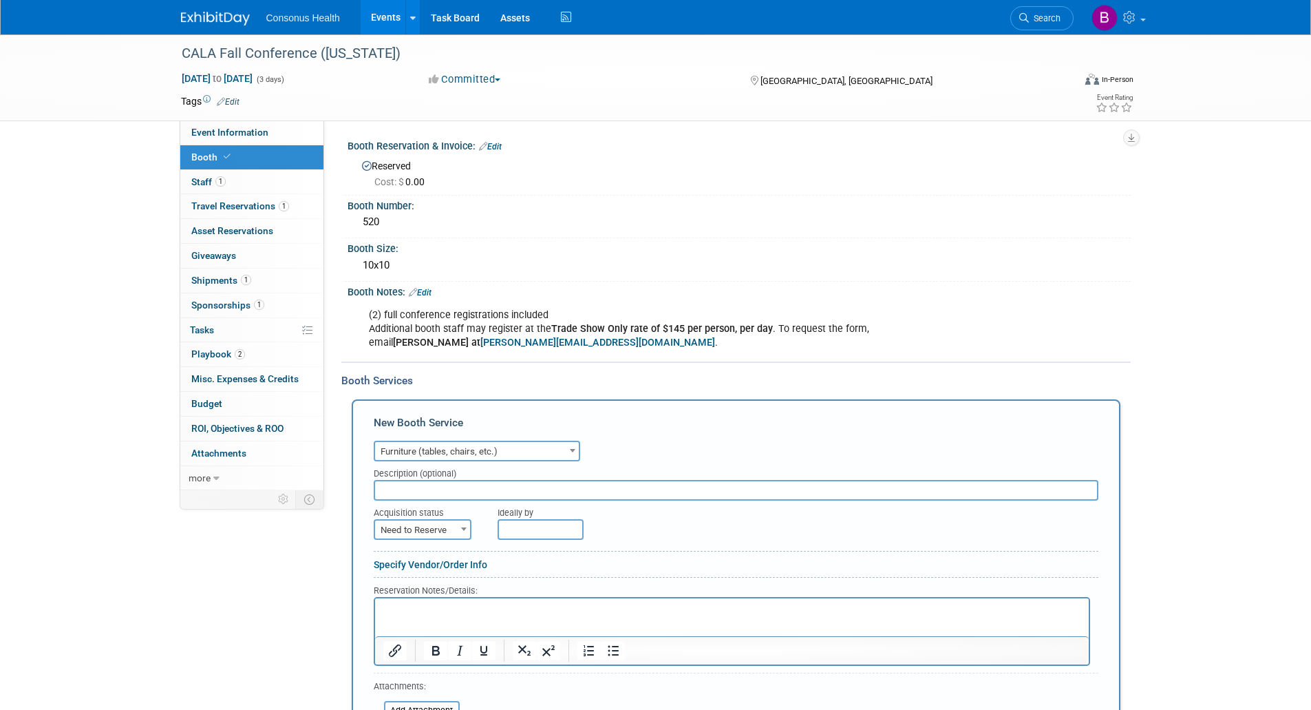
click at [406, 494] on input "text" at bounding box center [736, 490] width 725 height 21
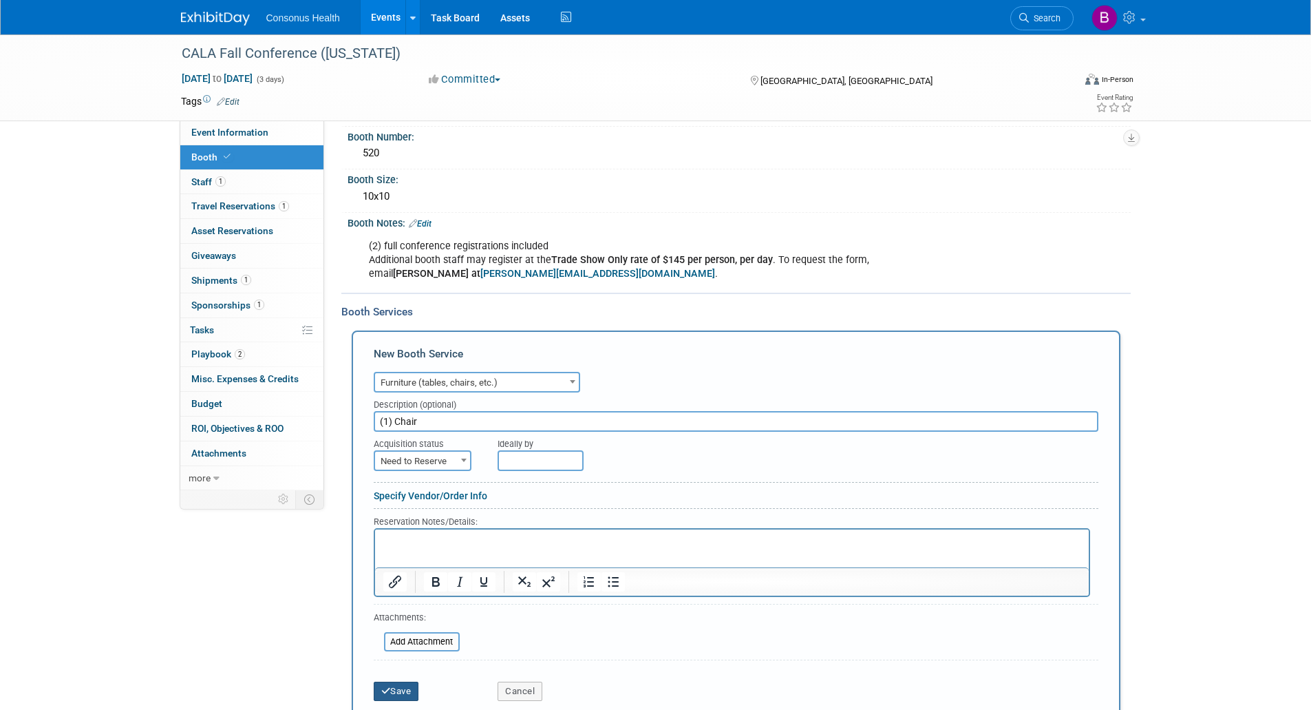
type input "(1) Chair"
click at [396, 694] on button "Save" at bounding box center [396, 690] width 45 height 19
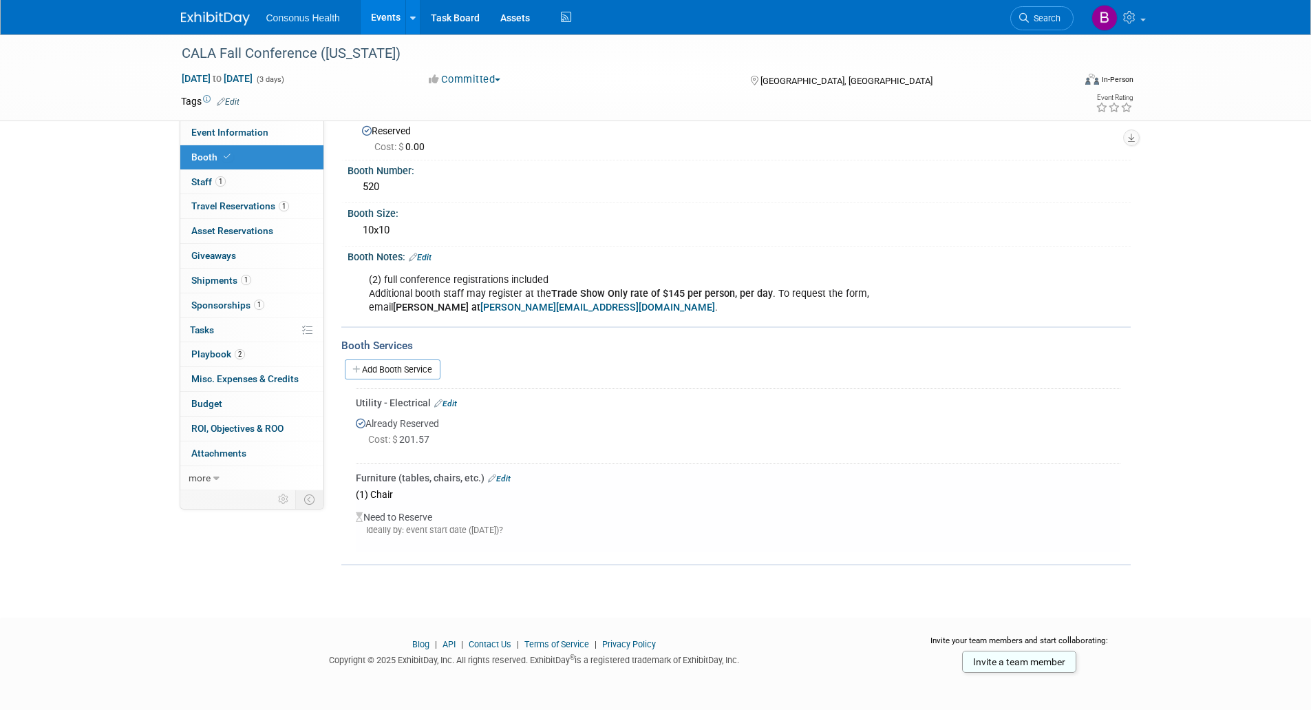
scroll to position [0, 0]
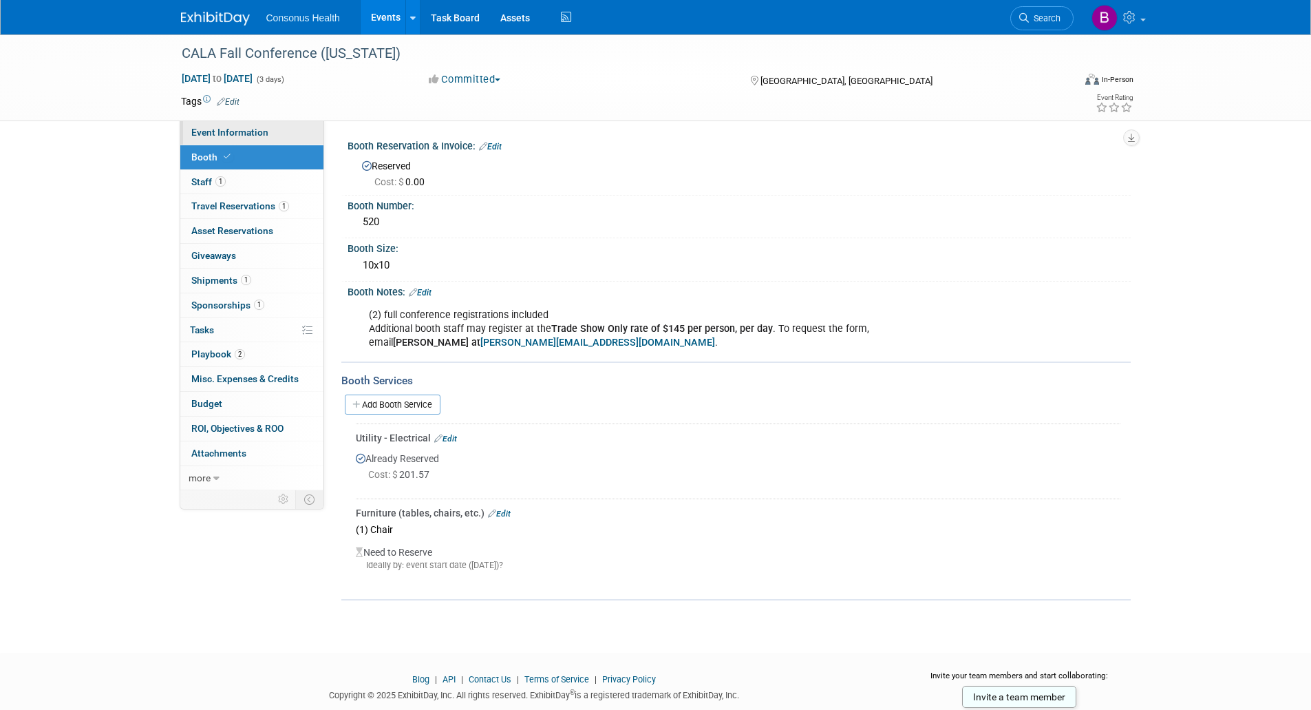
click at [207, 132] on span "Event Information" at bounding box center [229, 132] width 77 height 11
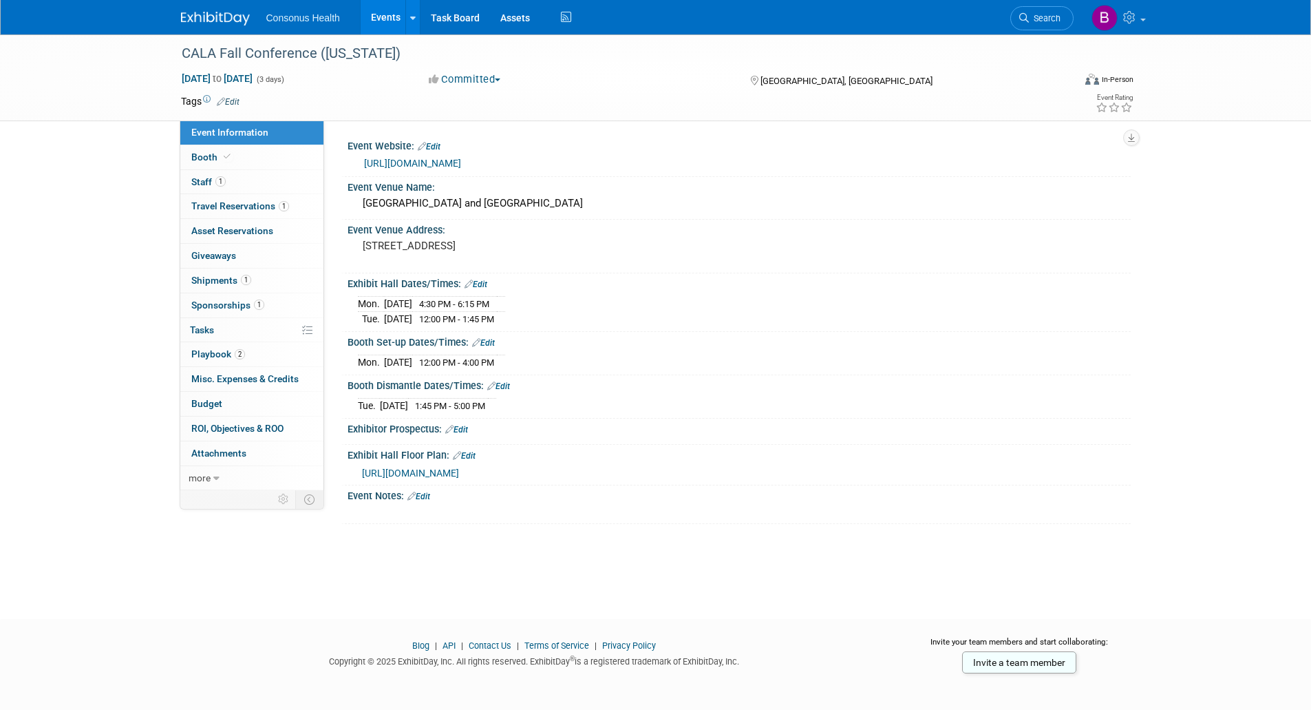
click at [459, 478] on span "[URL][DOMAIN_NAME]" at bounding box center [410, 472] width 97 height 11
click at [205, 151] on span "Booth" at bounding box center [212, 156] width 42 height 11
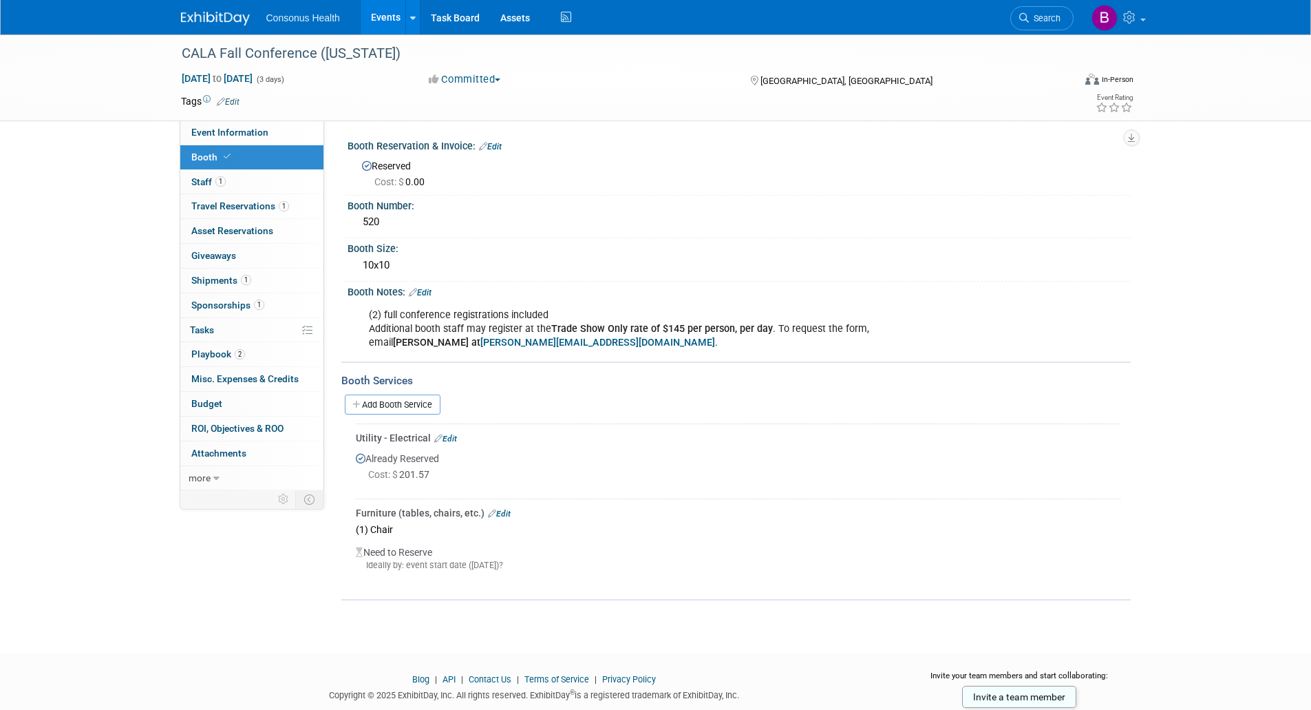
click at [505, 513] on link "Edit" at bounding box center [499, 514] width 23 height 10
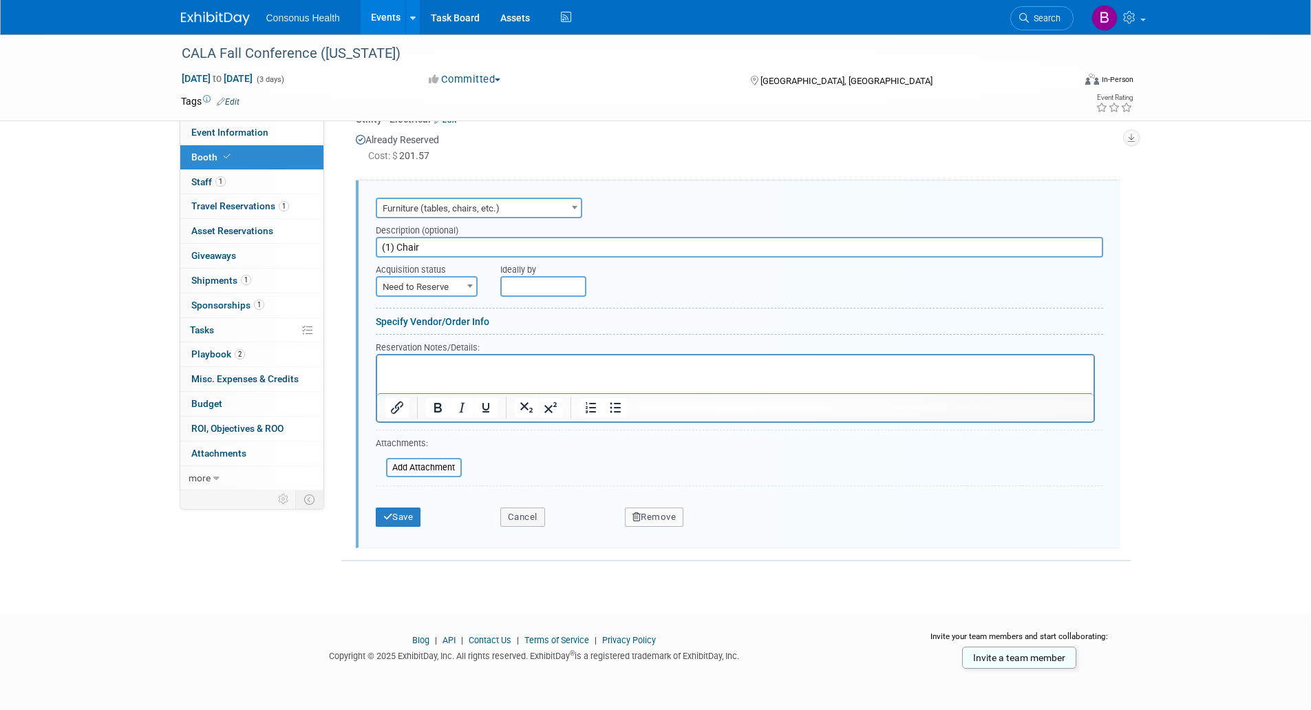
click at [438, 289] on span "Need to Reserve" at bounding box center [426, 286] width 99 height 19
select select "2"
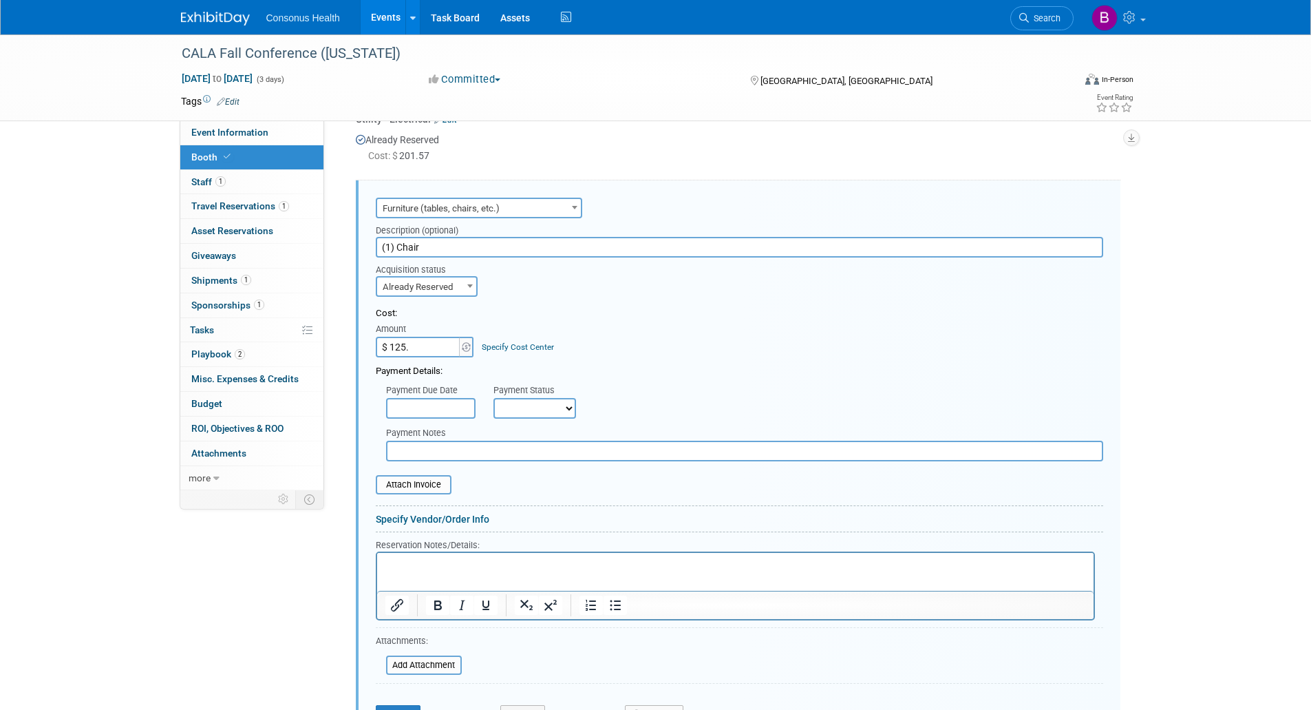
type input "$ 125.00"
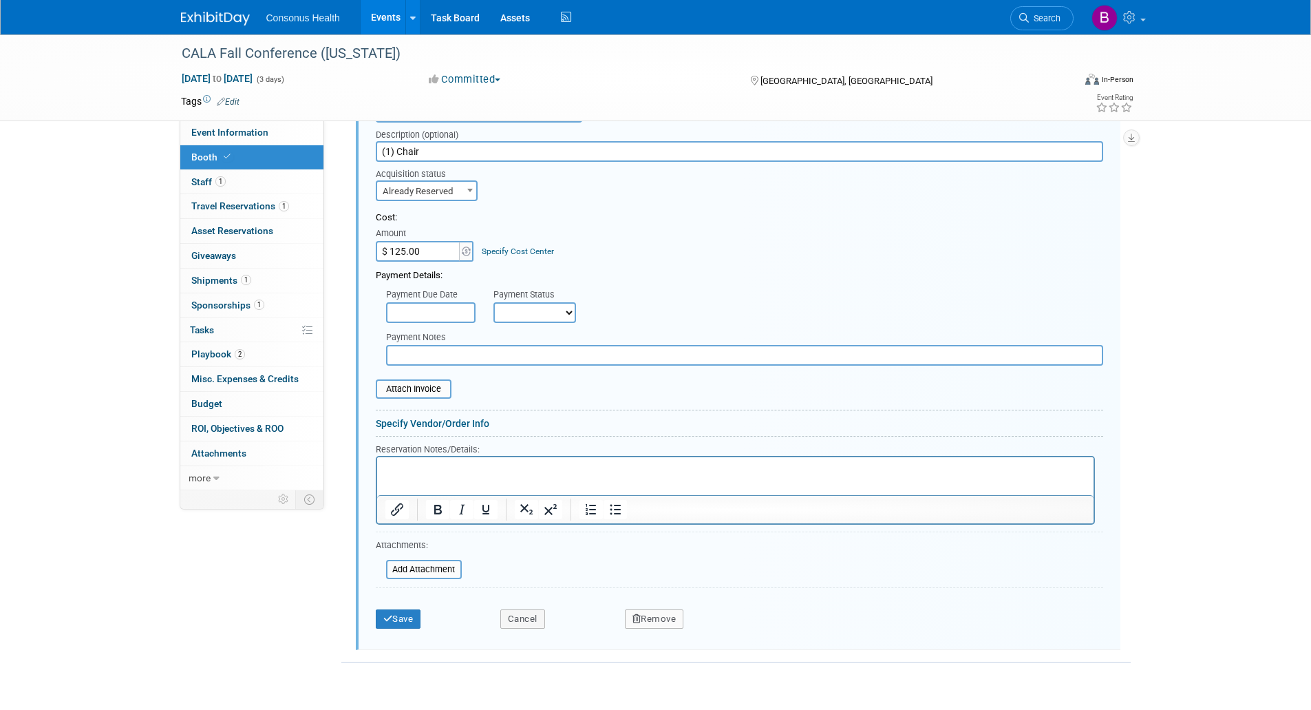
scroll to position [517, 0]
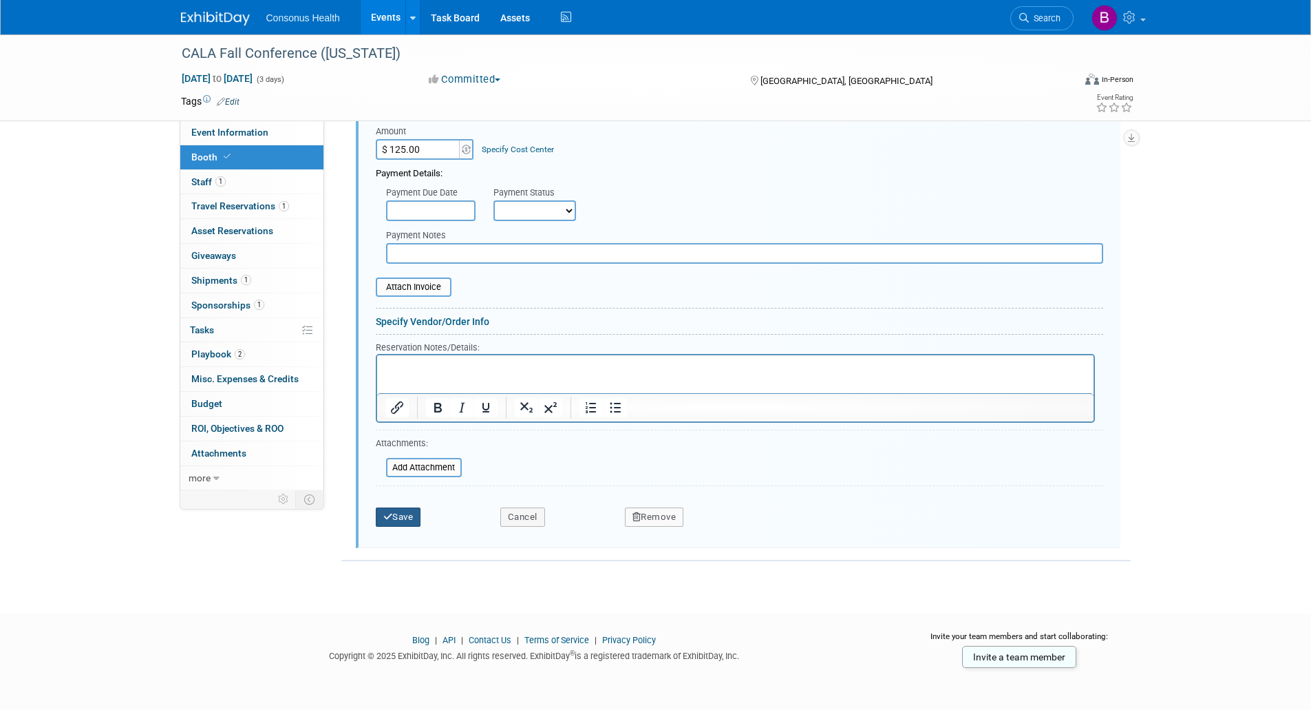
click at [397, 518] on button "Save" at bounding box center [398, 516] width 45 height 19
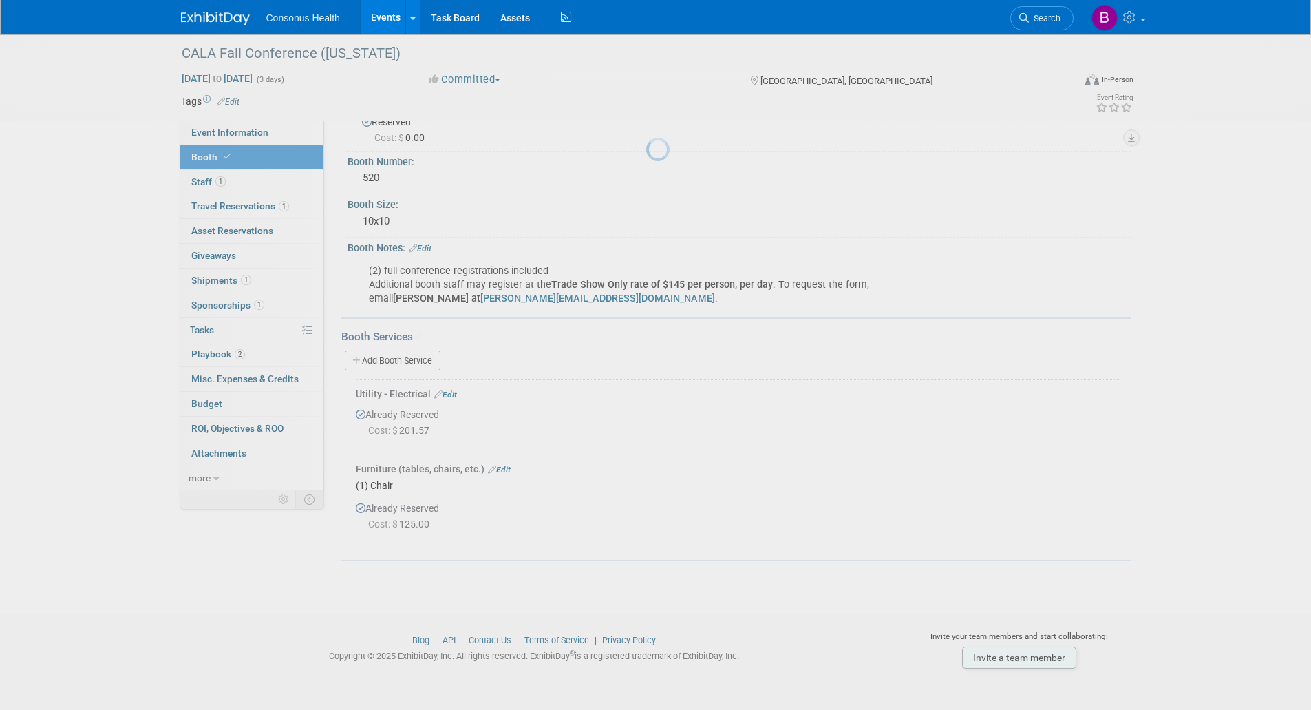
scroll to position [44, 0]
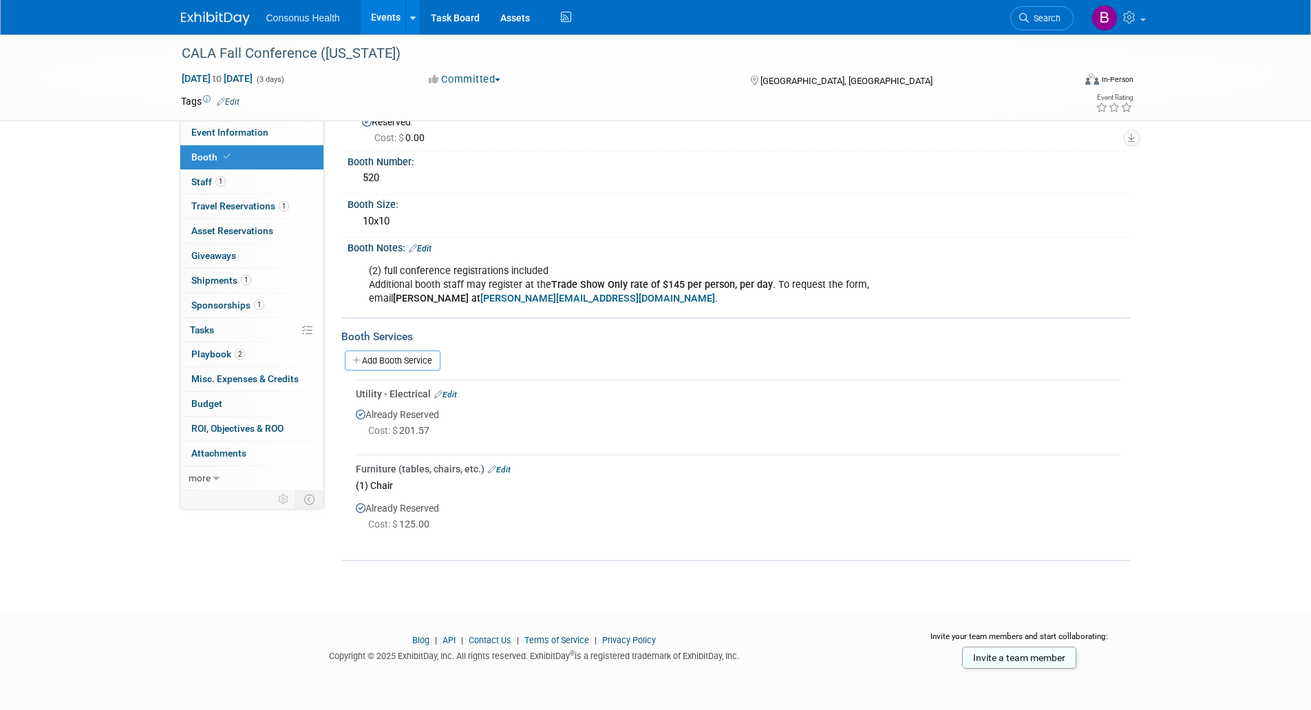
click at [377, 16] on link "Events" at bounding box center [386, 17] width 50 height 34
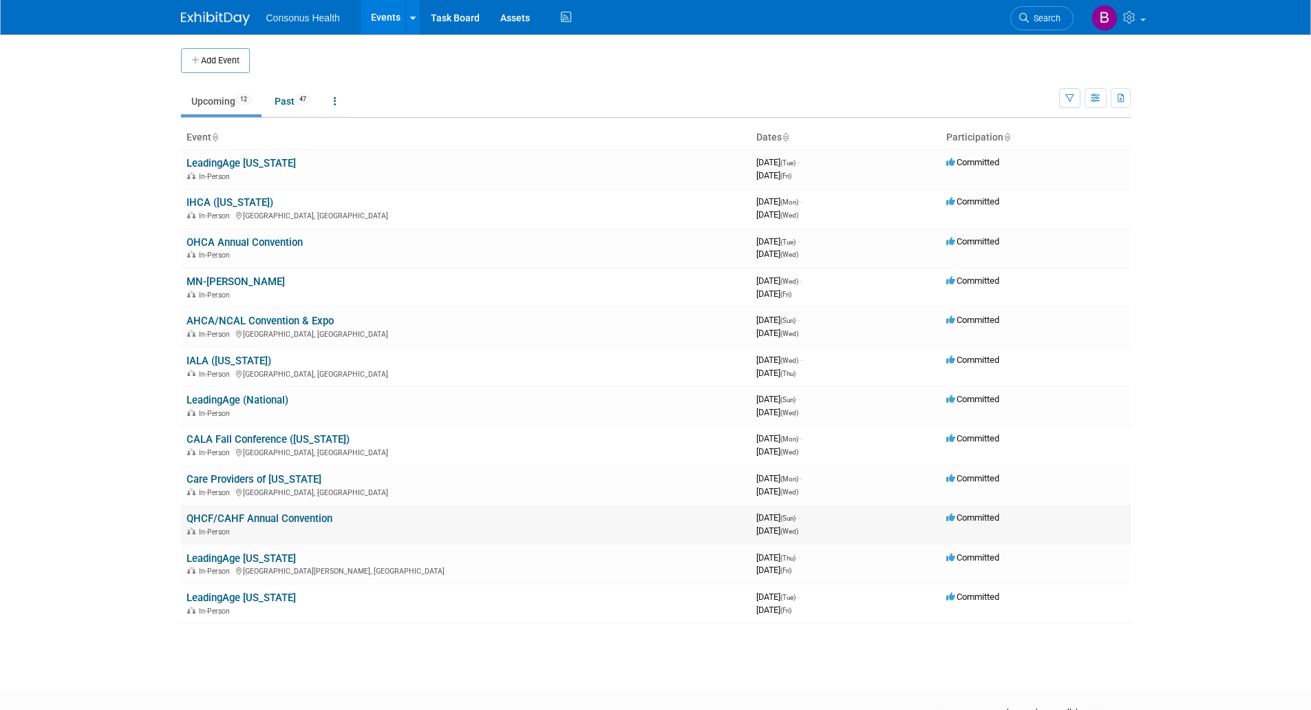
click at [247, 518] on link "QHCF/CAHF Annual Convention" at bounding box center [260, 518] width 146 height 12
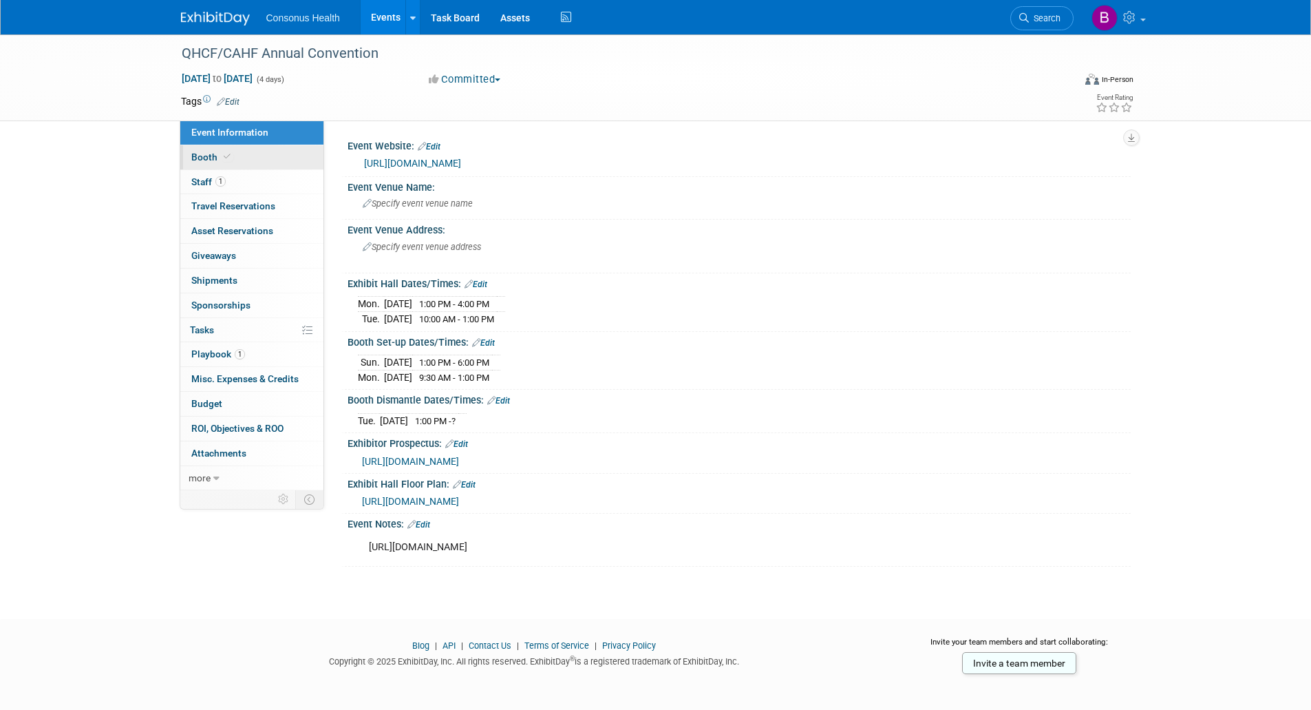
click at [204, 157] on span "Booth" at bounding box center [212, 156] width 42 height 11
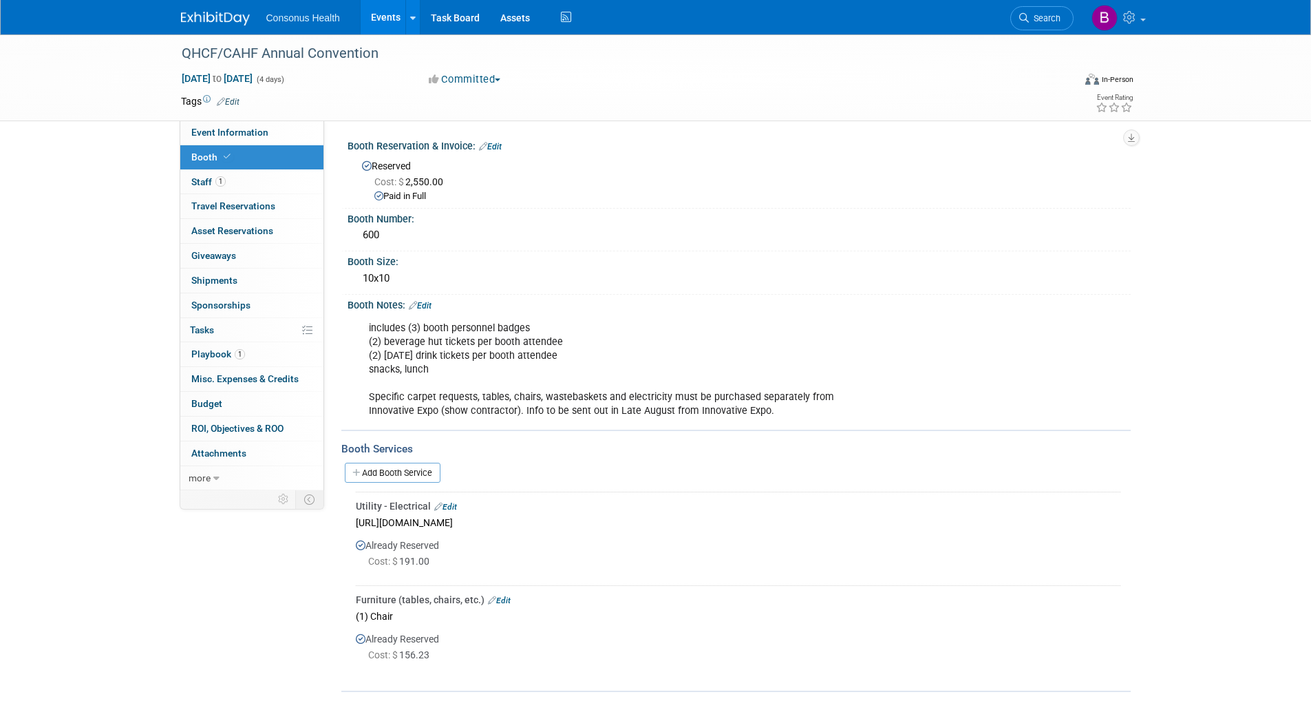
click at [389, 17] on link "Events" at bounding box center [386, 17] width 50 height 34
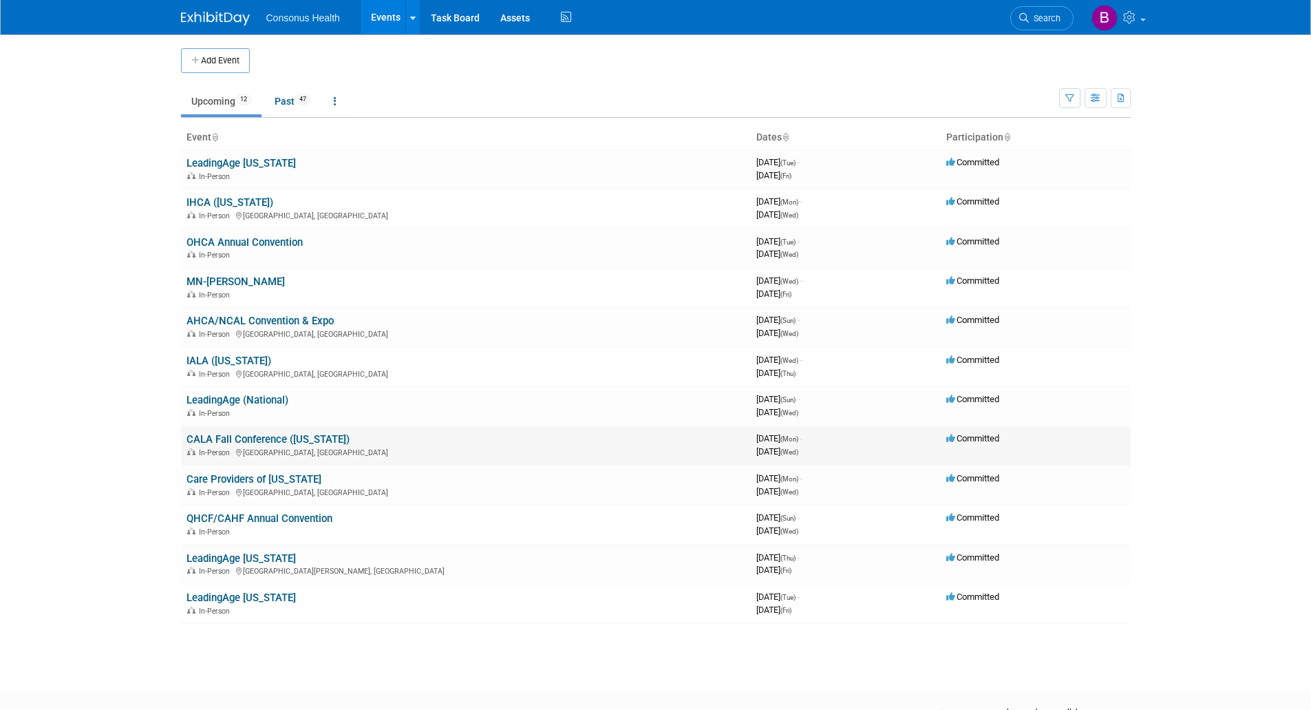
click at [242, 437] on link "CALA Fall Conference ([US_STATE])" at bounding box center [268, 439] width 163 height 12
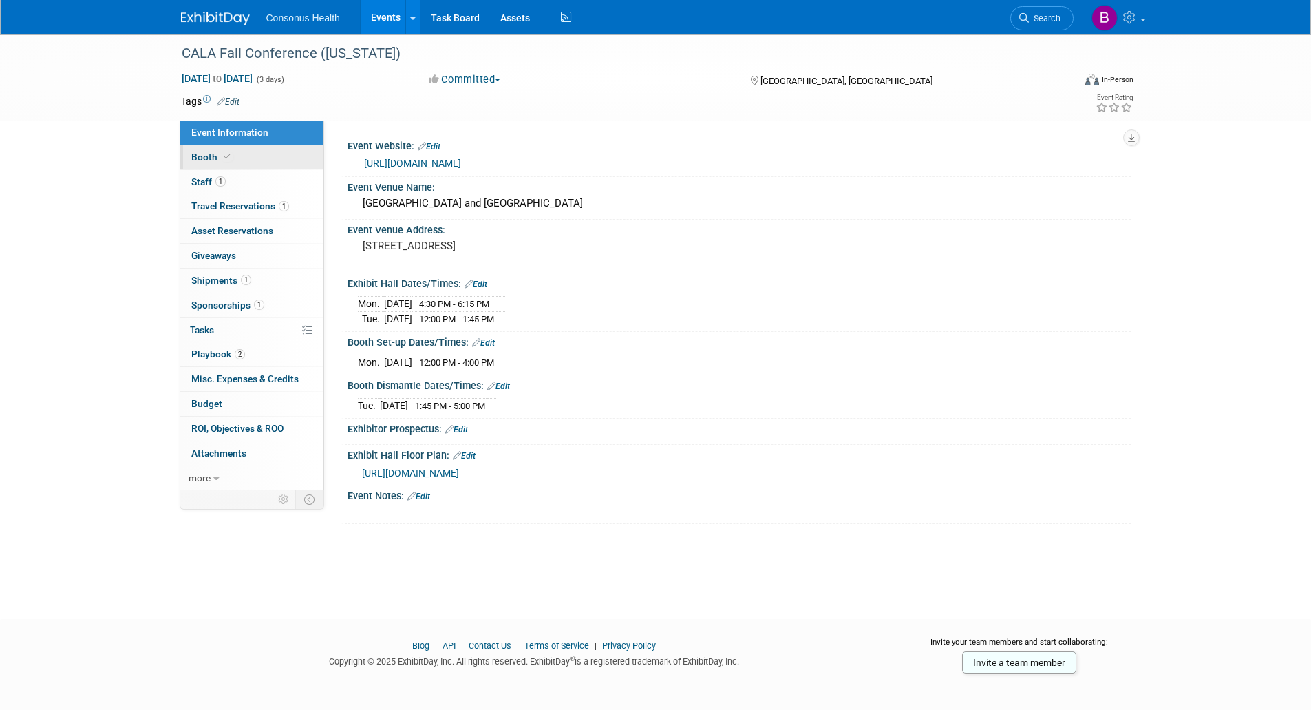
click at [210, 161] on span "Booth" at bounding box center [212, 156] width 42 height 11
